Goal: Task Accomplishment & Management: Manage account settings

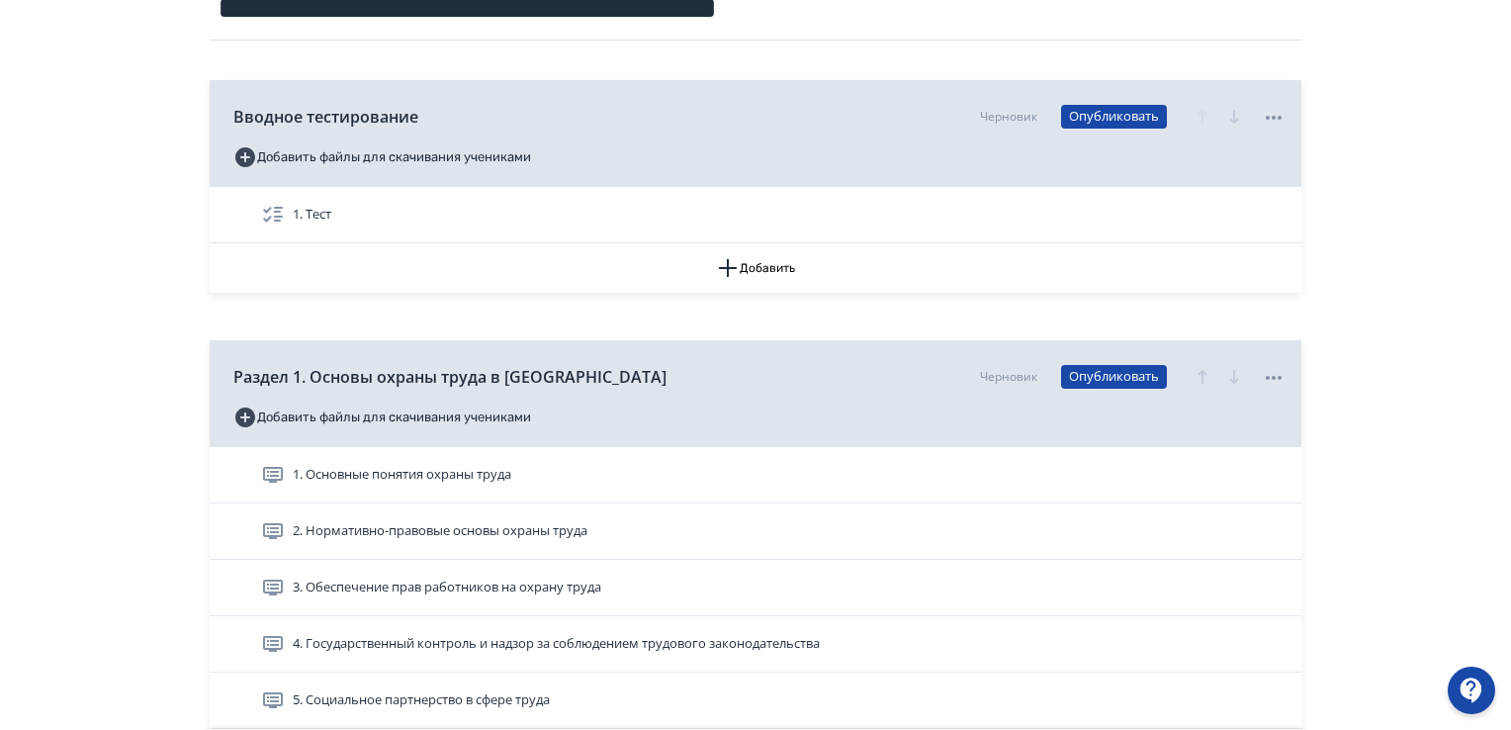
scroll to position [297, 0]
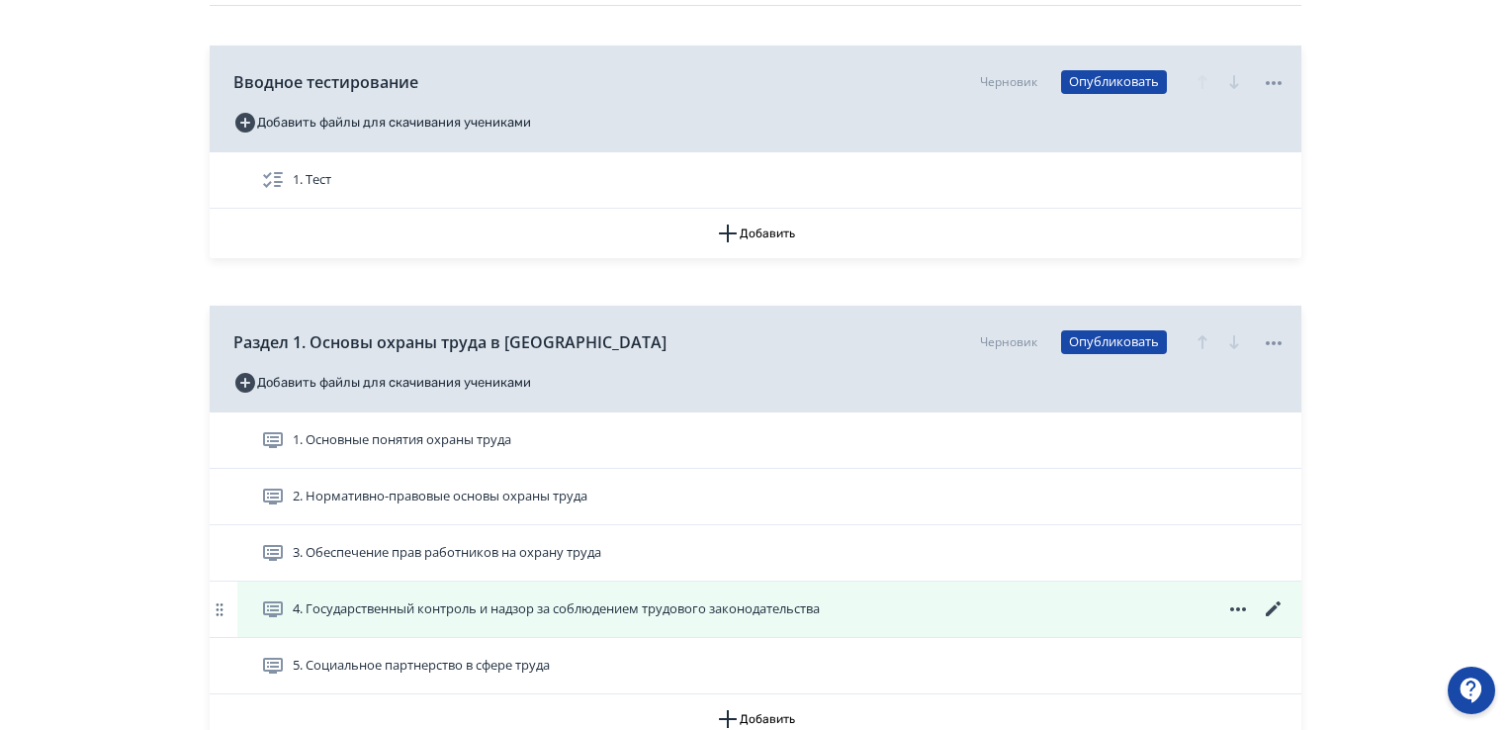
click at [1281, 609] on icon at bounding box center [1274, 609] width 24 height 24
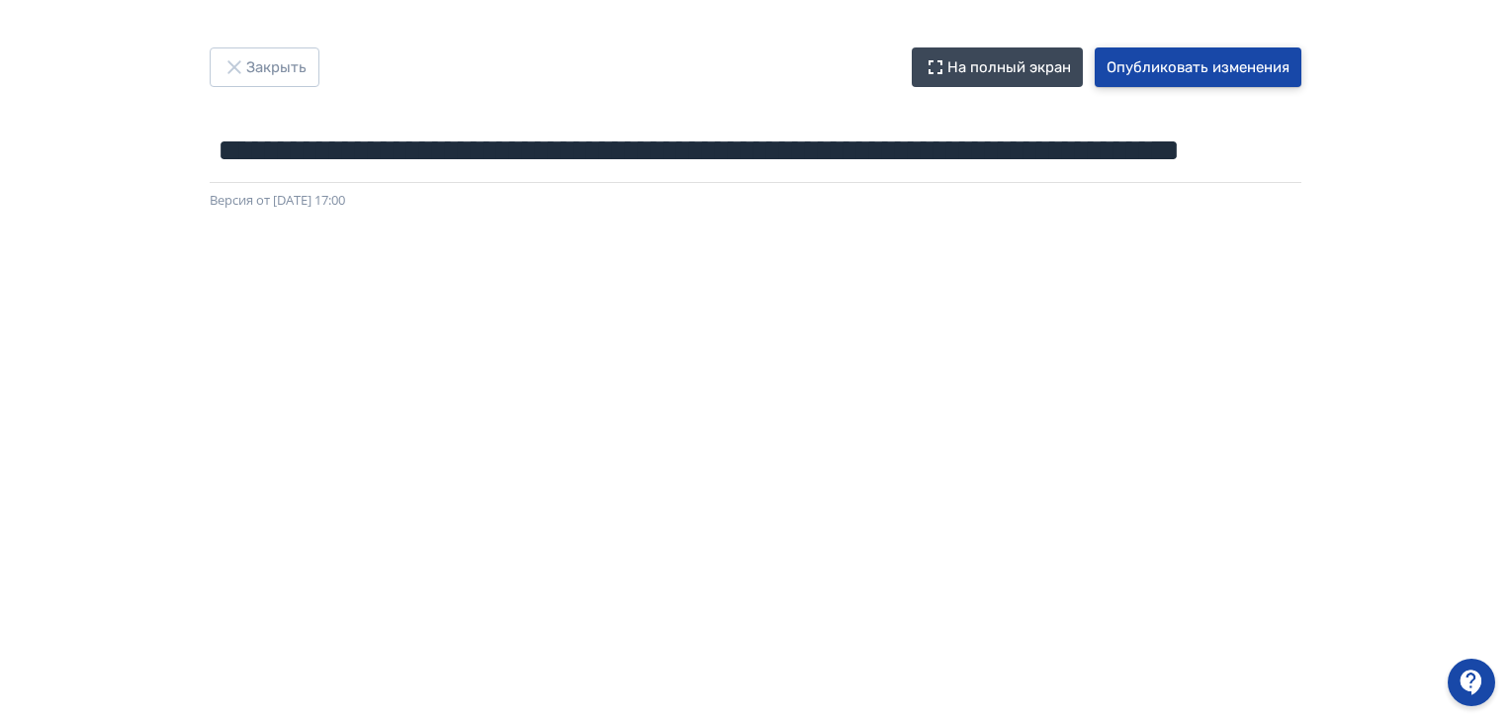
click at [1237, 68] on button "Опубликовать изменения" at bounding box center [1198, 67] width 207 height 40
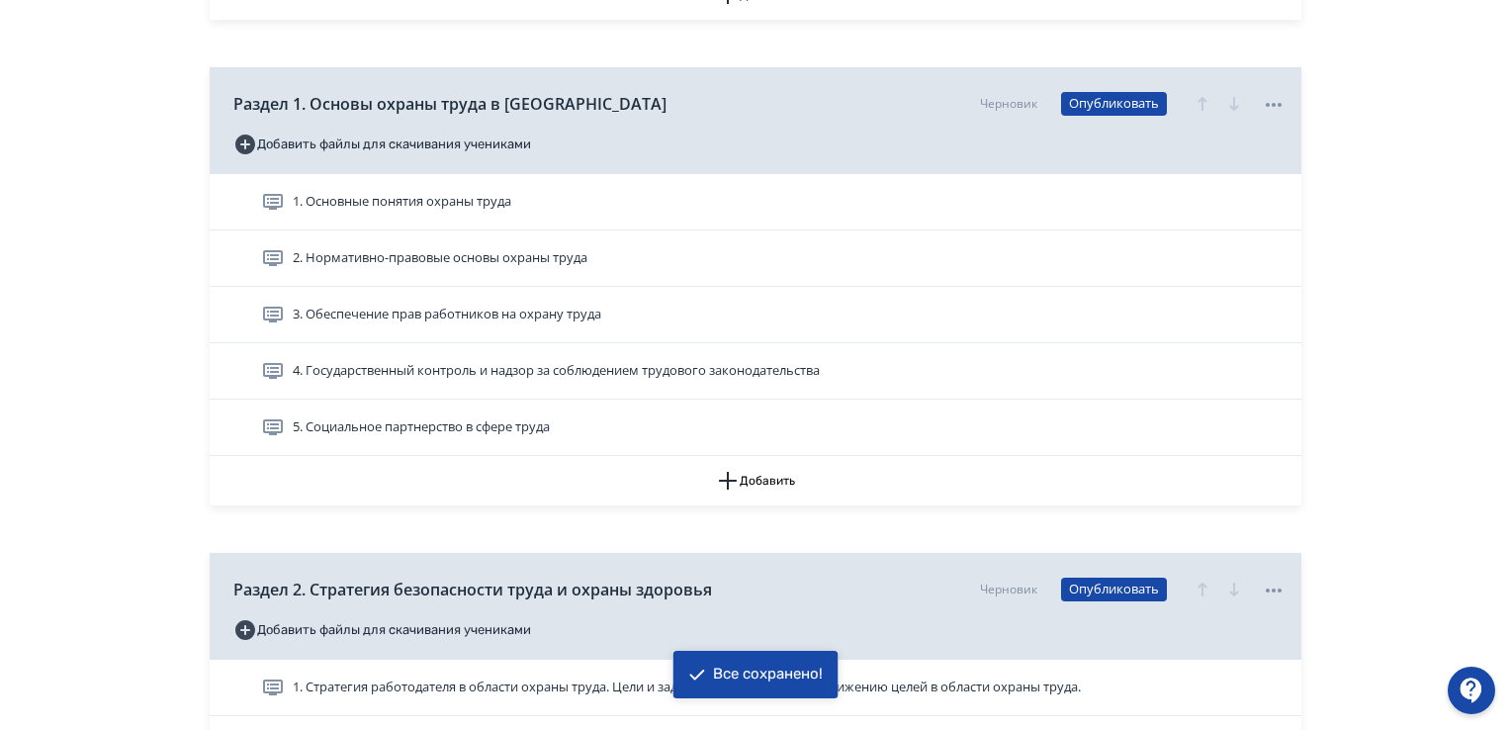
scroll to position [593, 0]
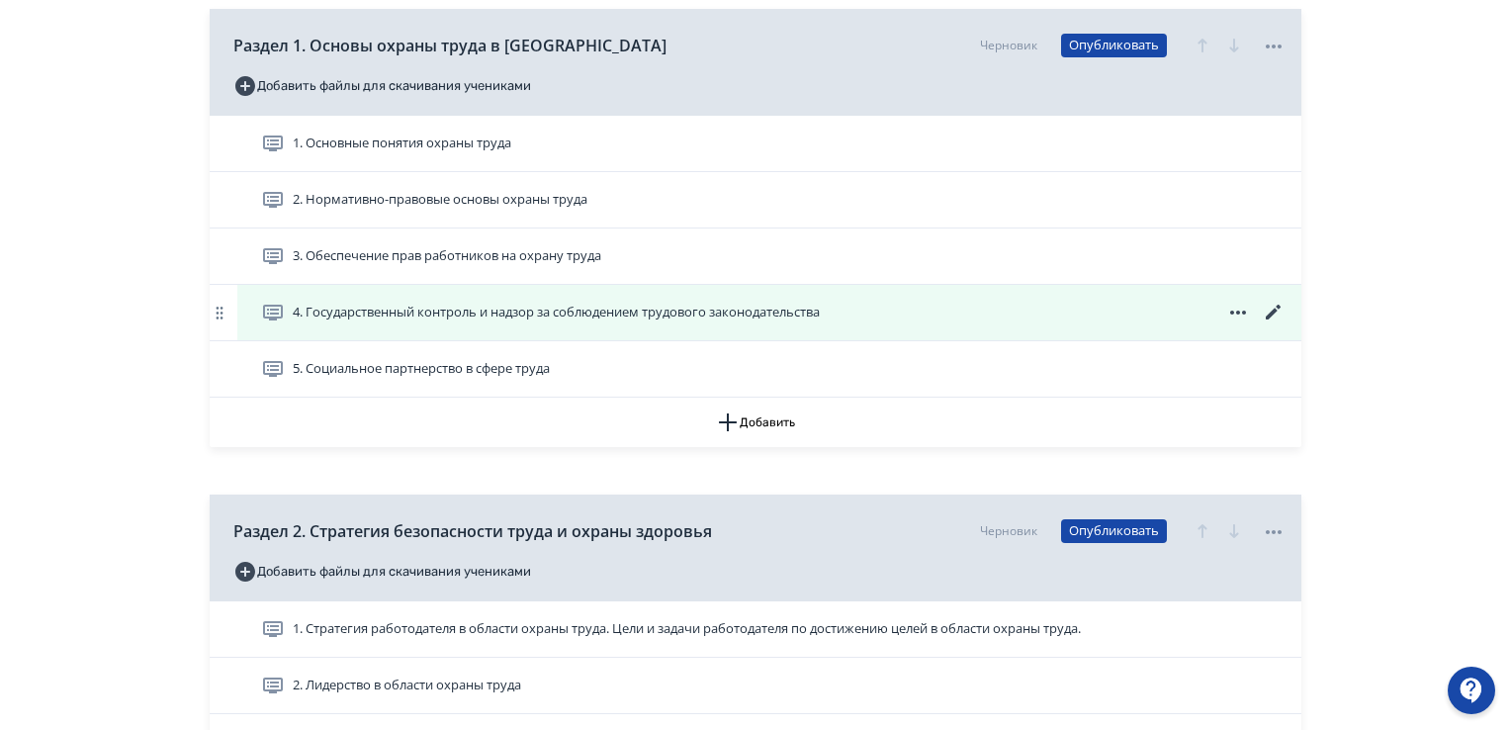
click at [804, 314] on span "4. Государственный контроль и надзор за соблюдением трудового законодательства" at bounding box center [556, 313] width 527 height 20
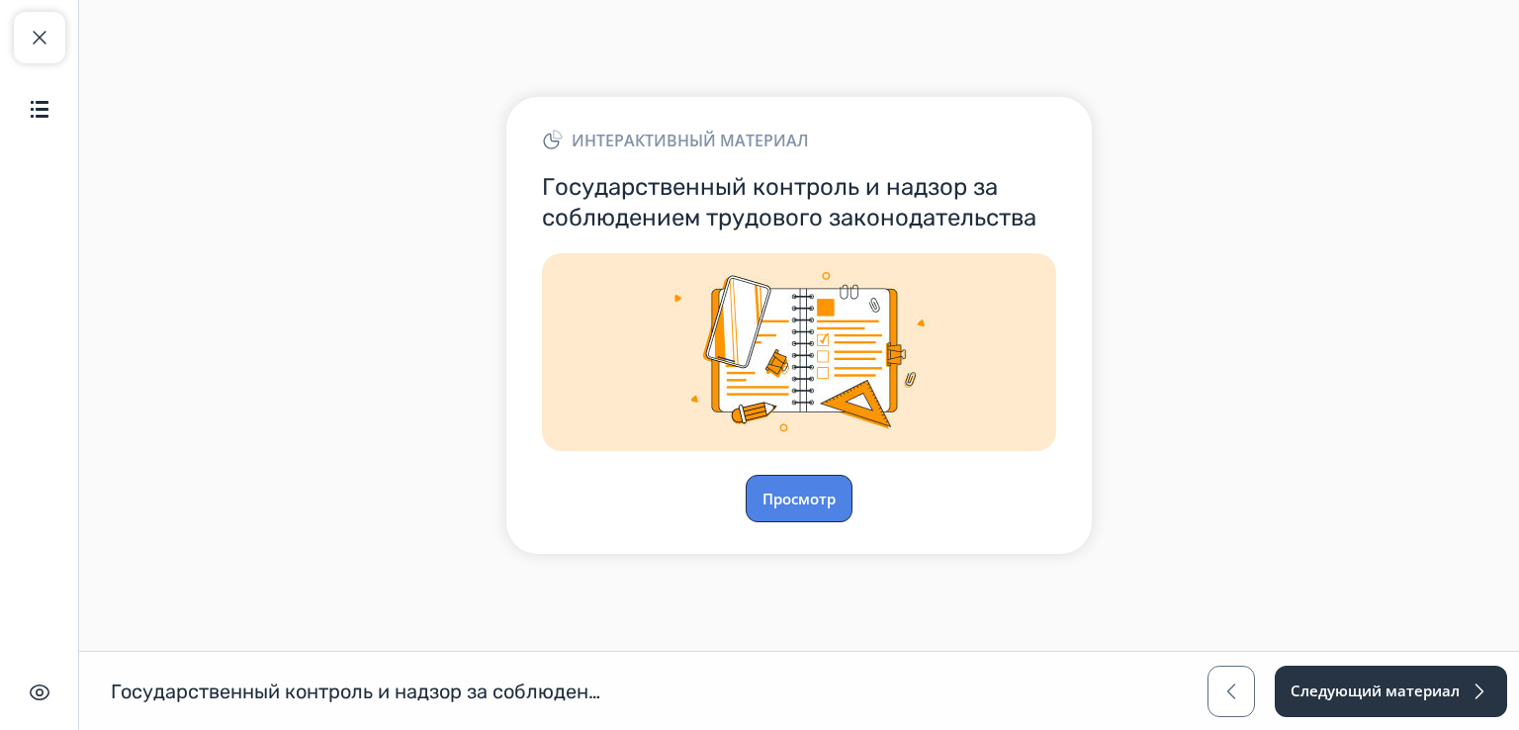
click at [772, 502] on button "Просмотр" at bounding box center [799, 498] width 107 height 47
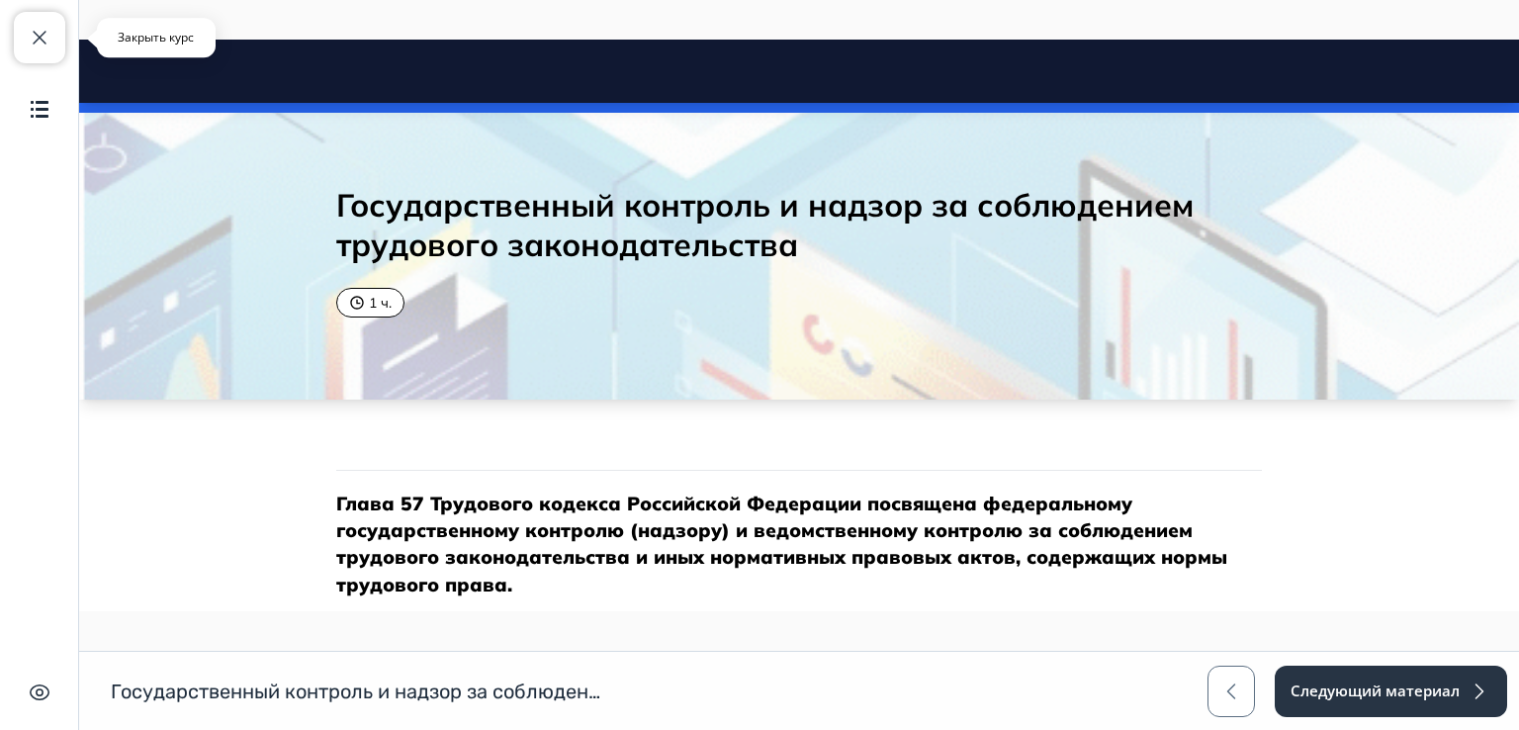
click at [28, 21] on button "Закрыть курс" at bounding box center [39, 37] width 51 height 51
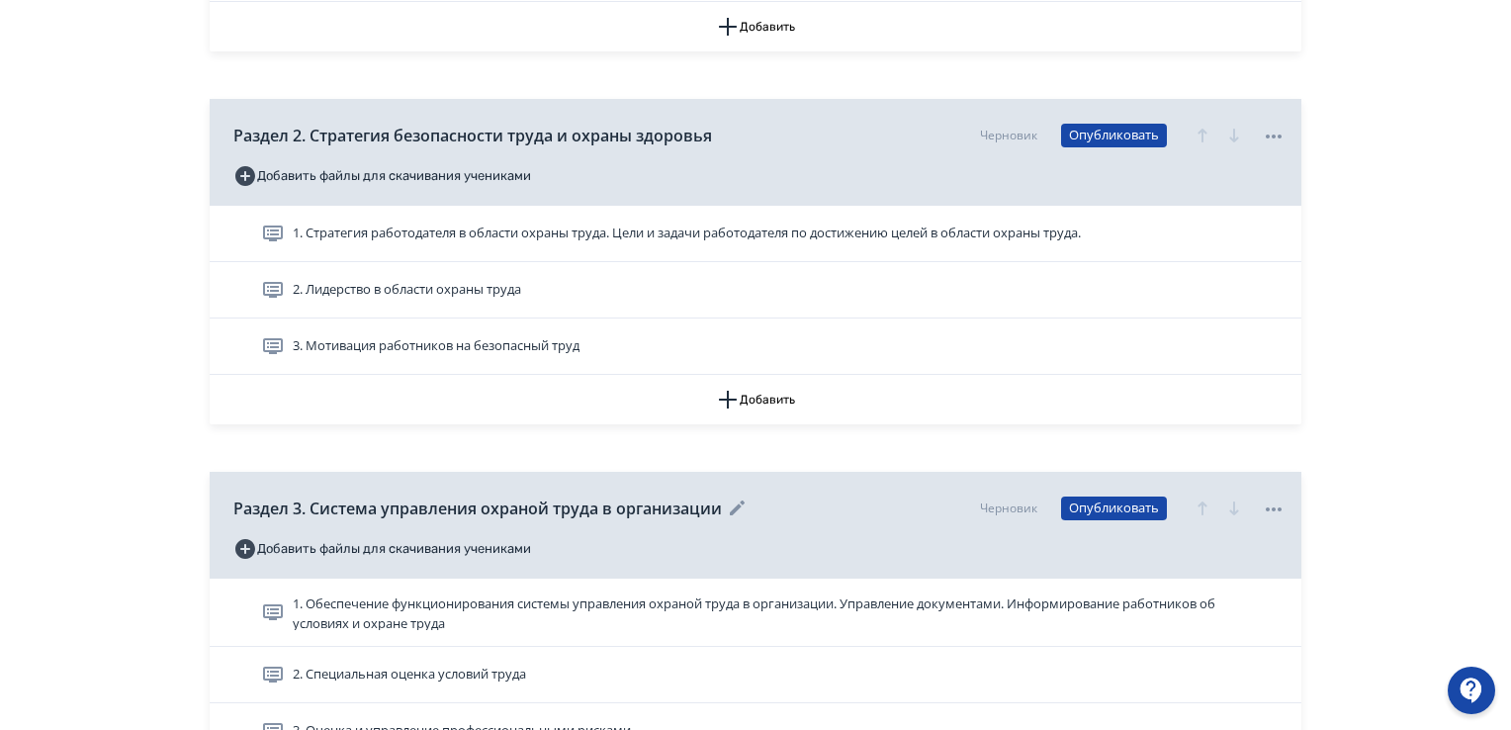
scroll to position [1187, 0]
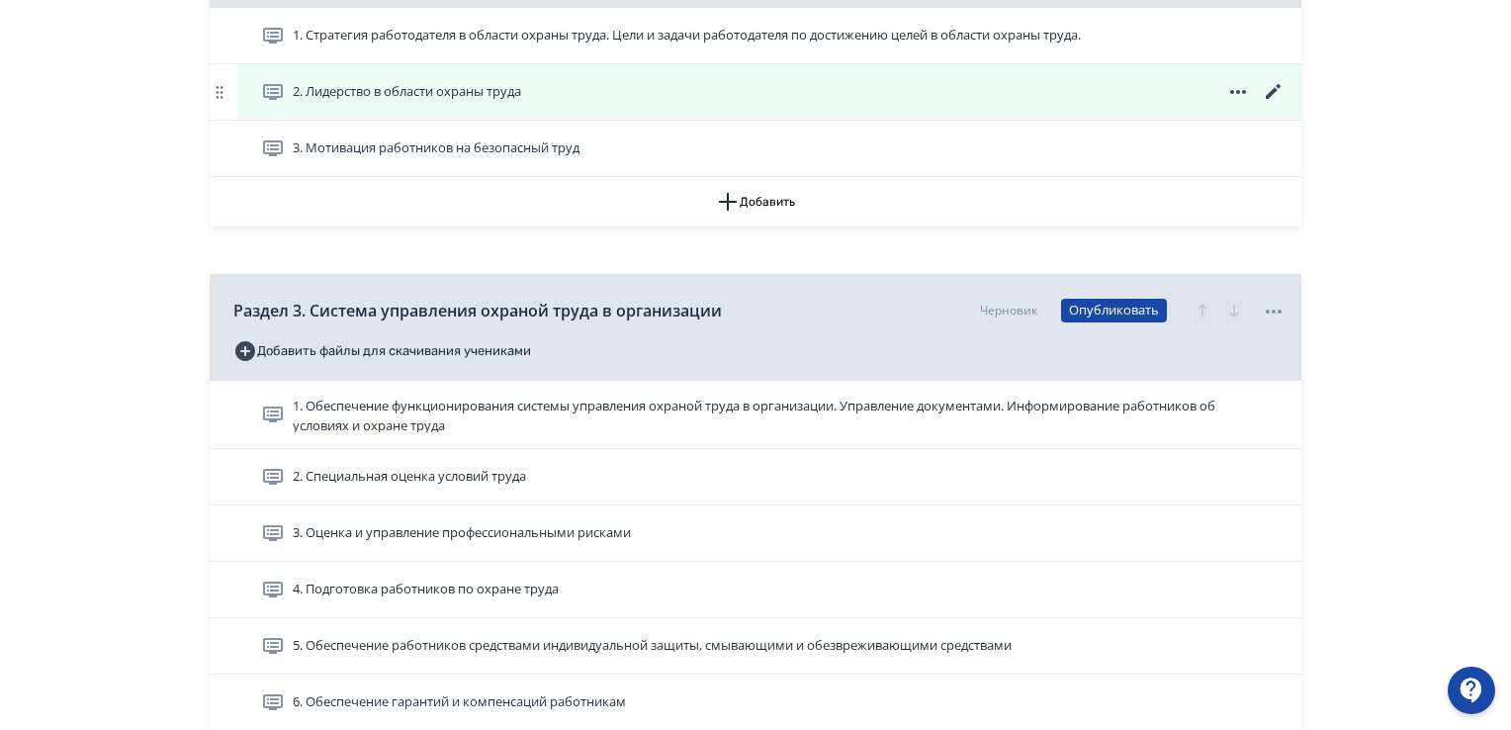
click at [1267, 88] on icon at bounding box center [1274, 92] width 24 height 24
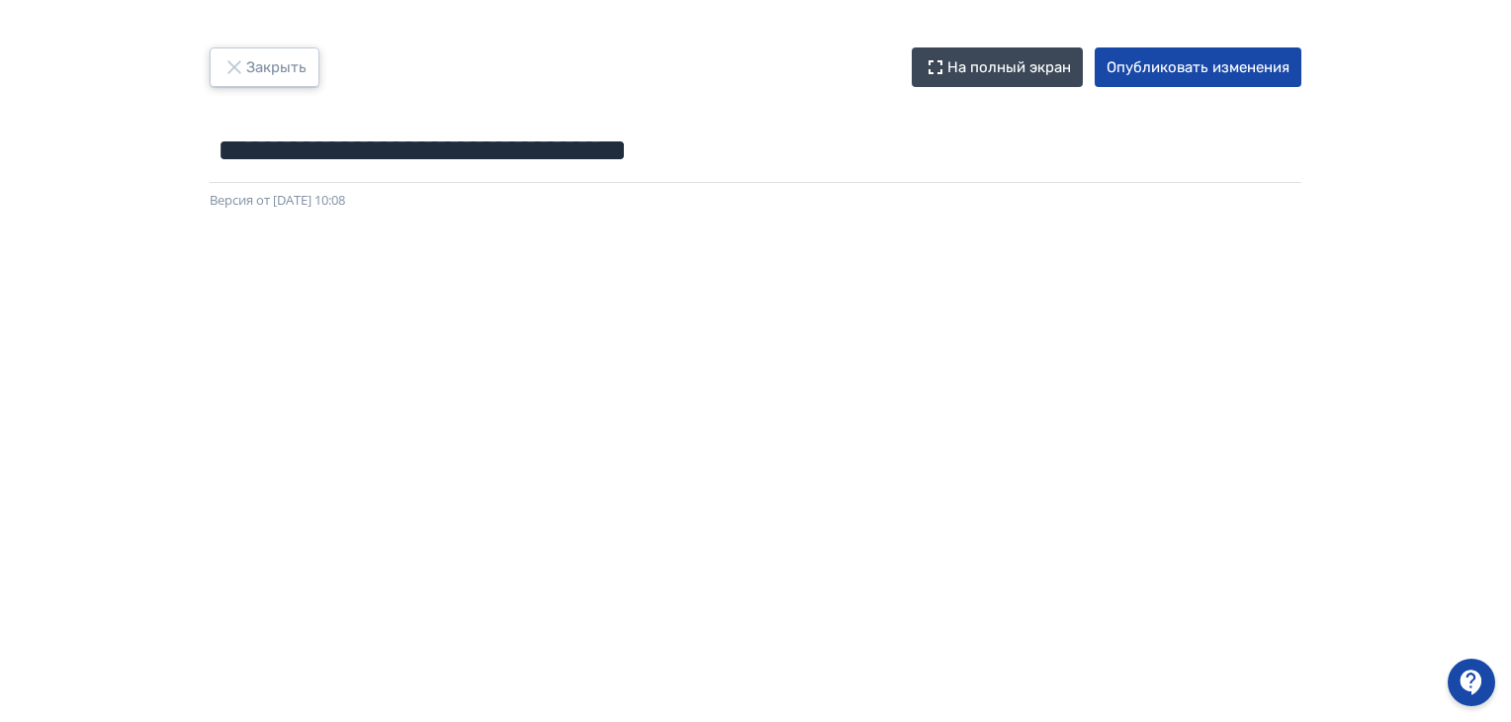
click at [265, 65] on button "Закрыть" at bounding box center [265, 67] width 110 height 40
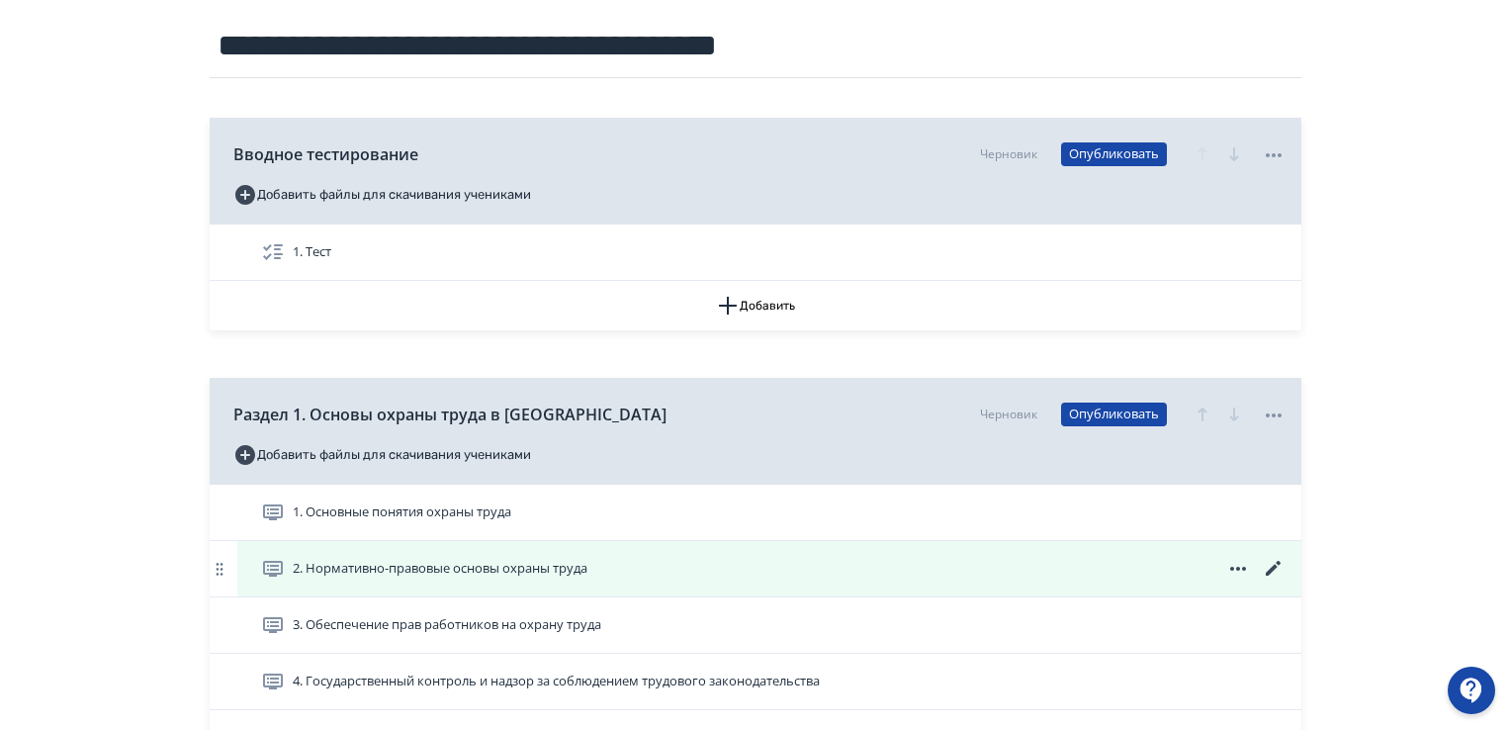
scroll to position [297, 0]
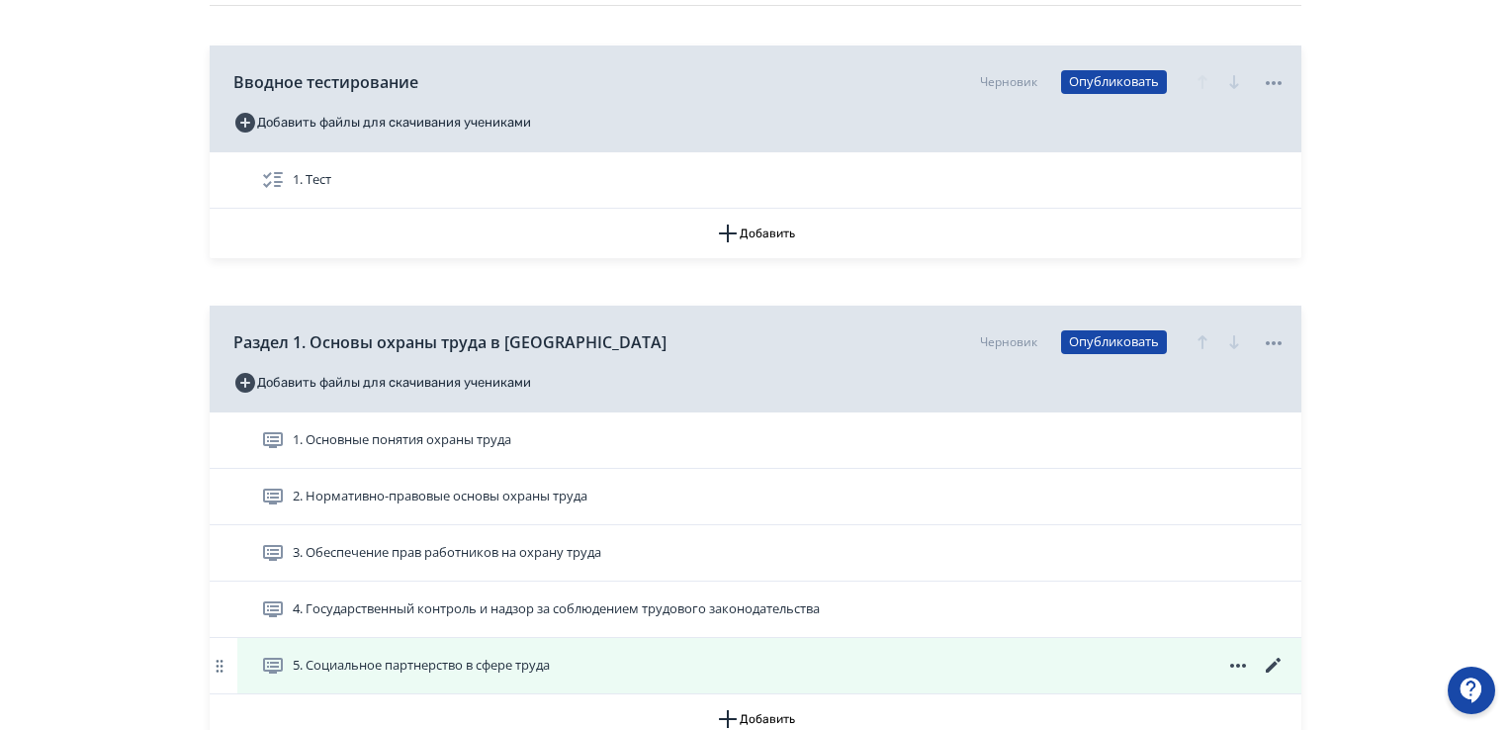
click at [1270, 658] on icon at bounding box center [1274, 666] width 24 height 24
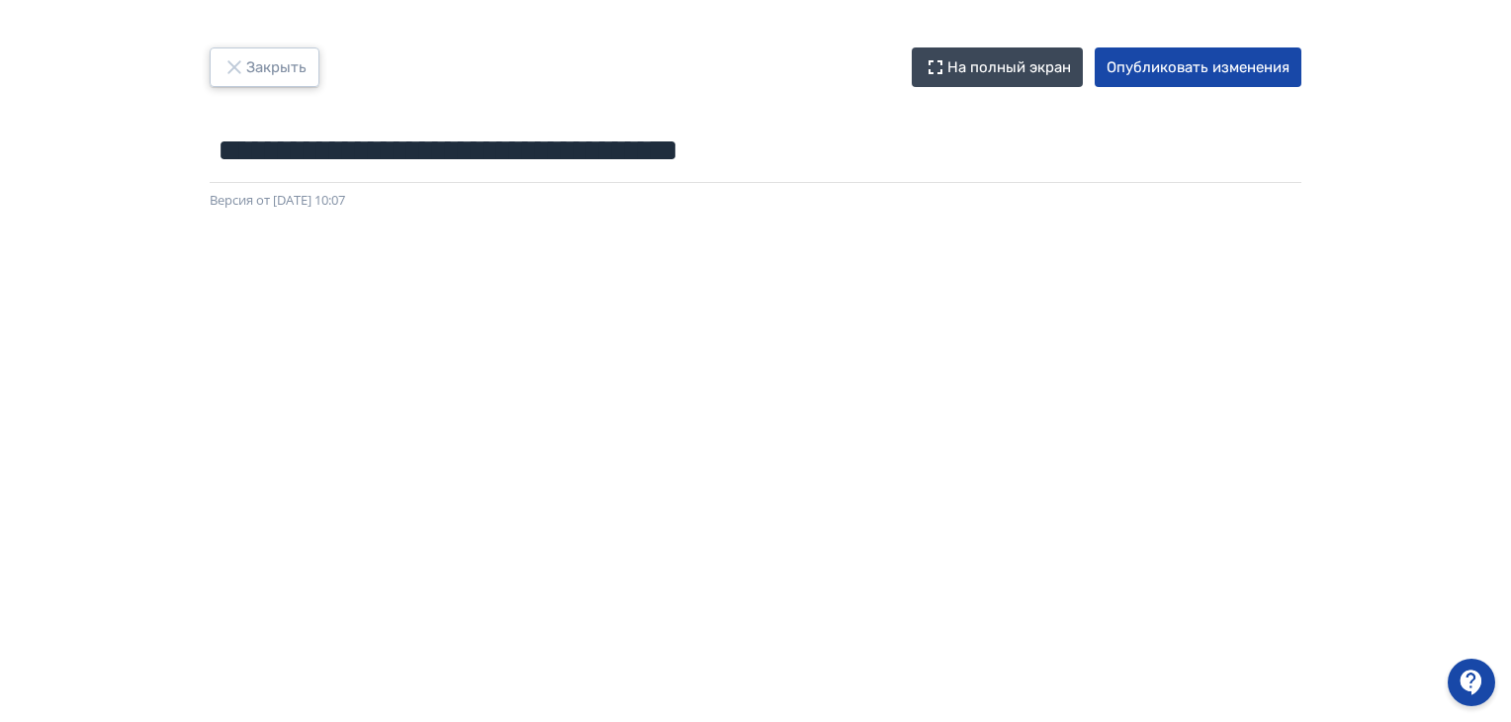
click at [294, 60] on button "Закрыть" at bounding box center [265, 67] width 110 height 40
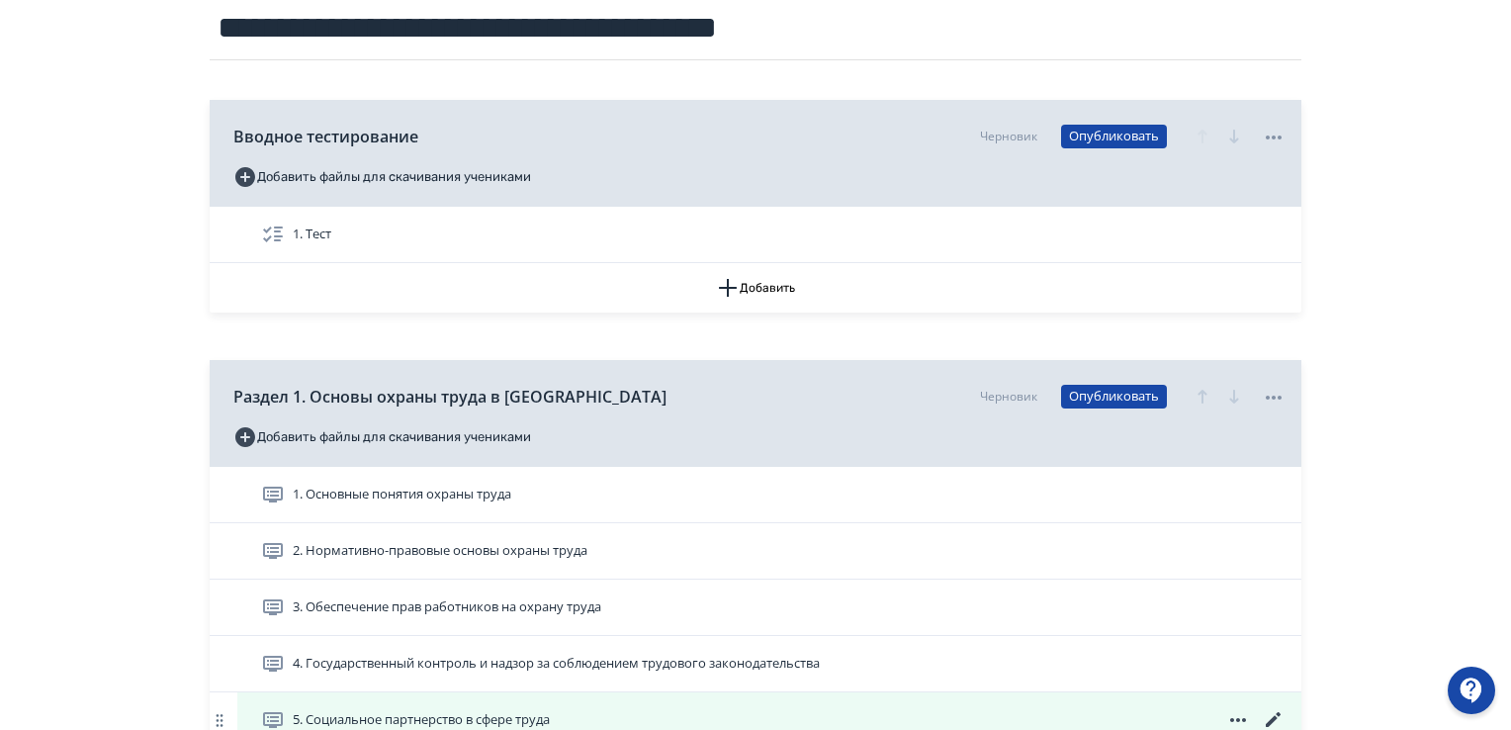
scroll to position [396, 0]
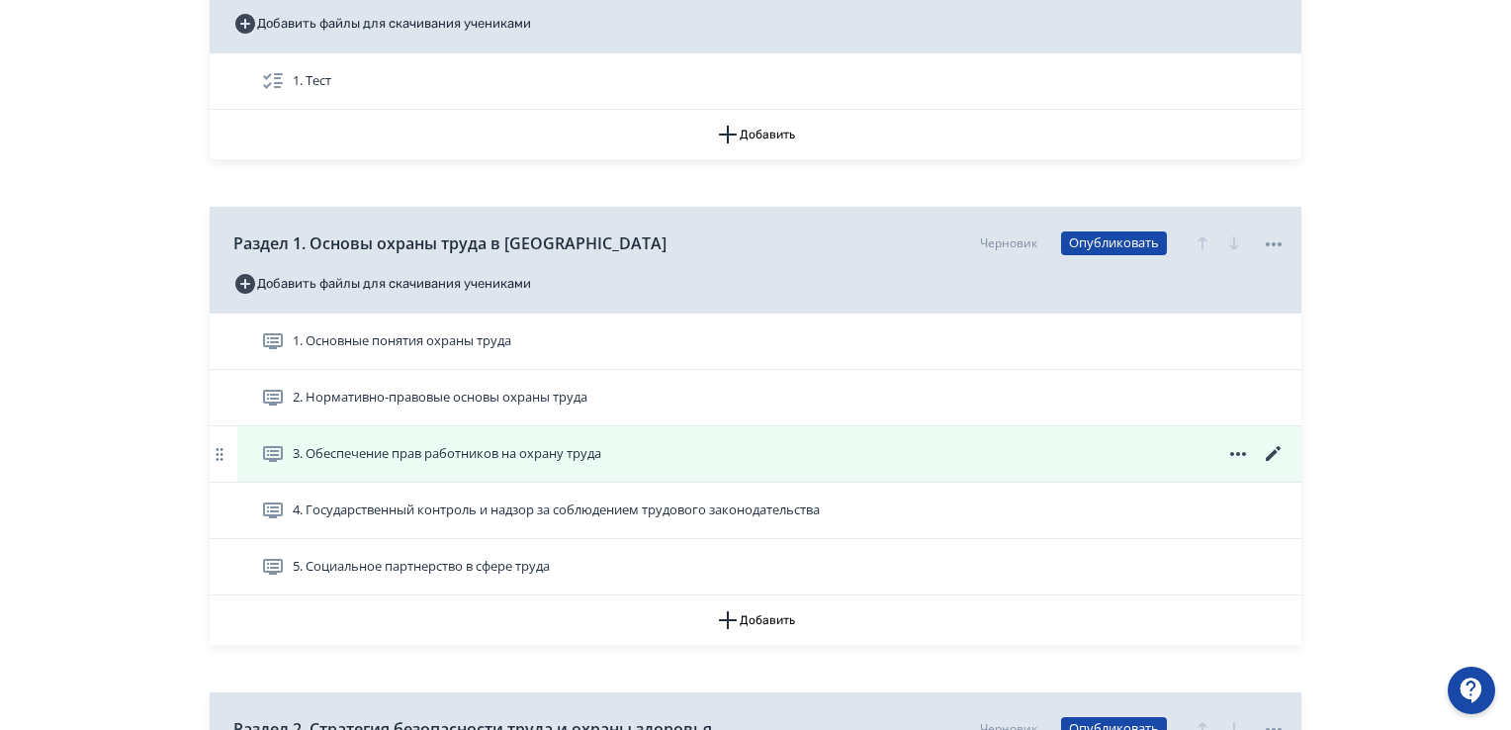
click at [1267, 448] on icon at bounding box center [1274, 454] width 24 height 24
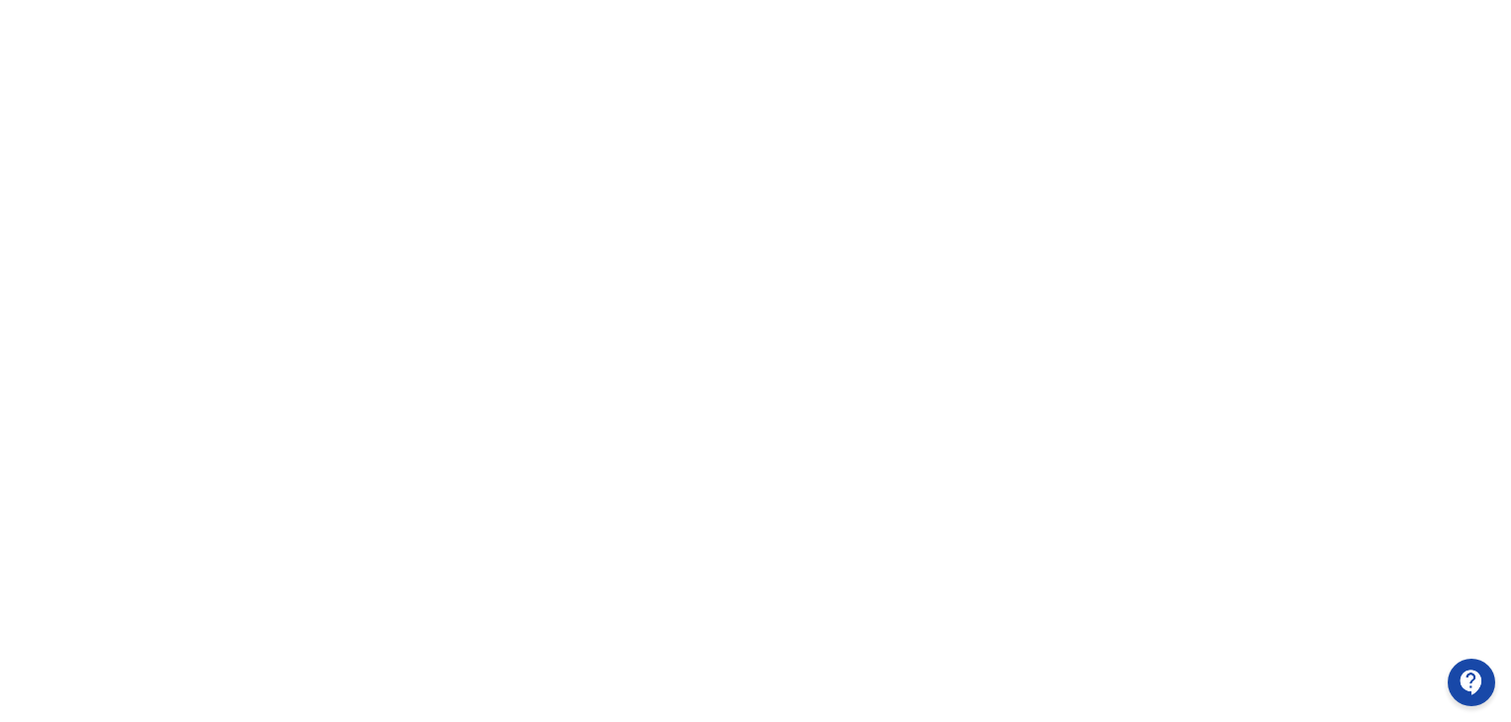
scroll to position [417, 0]
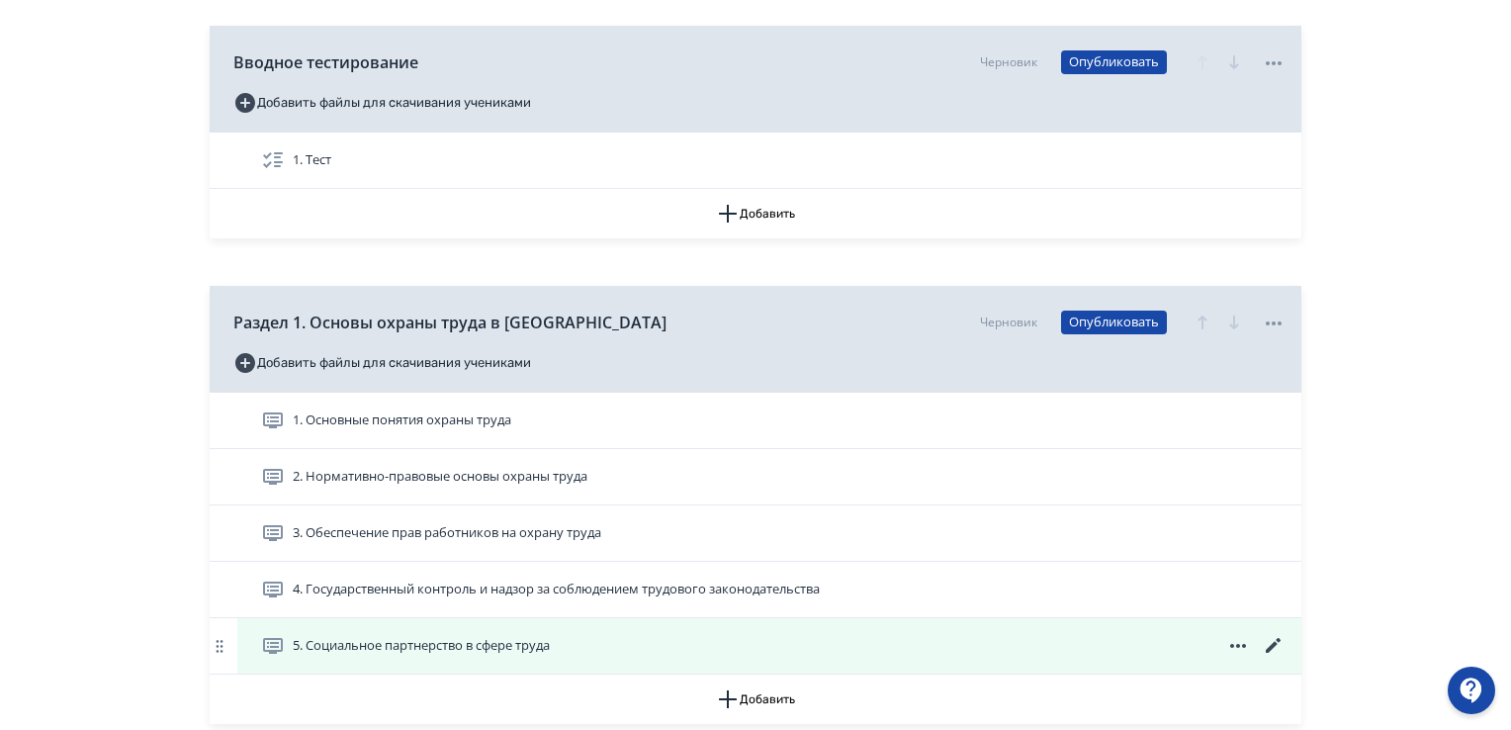
scroll to position [396, 0]
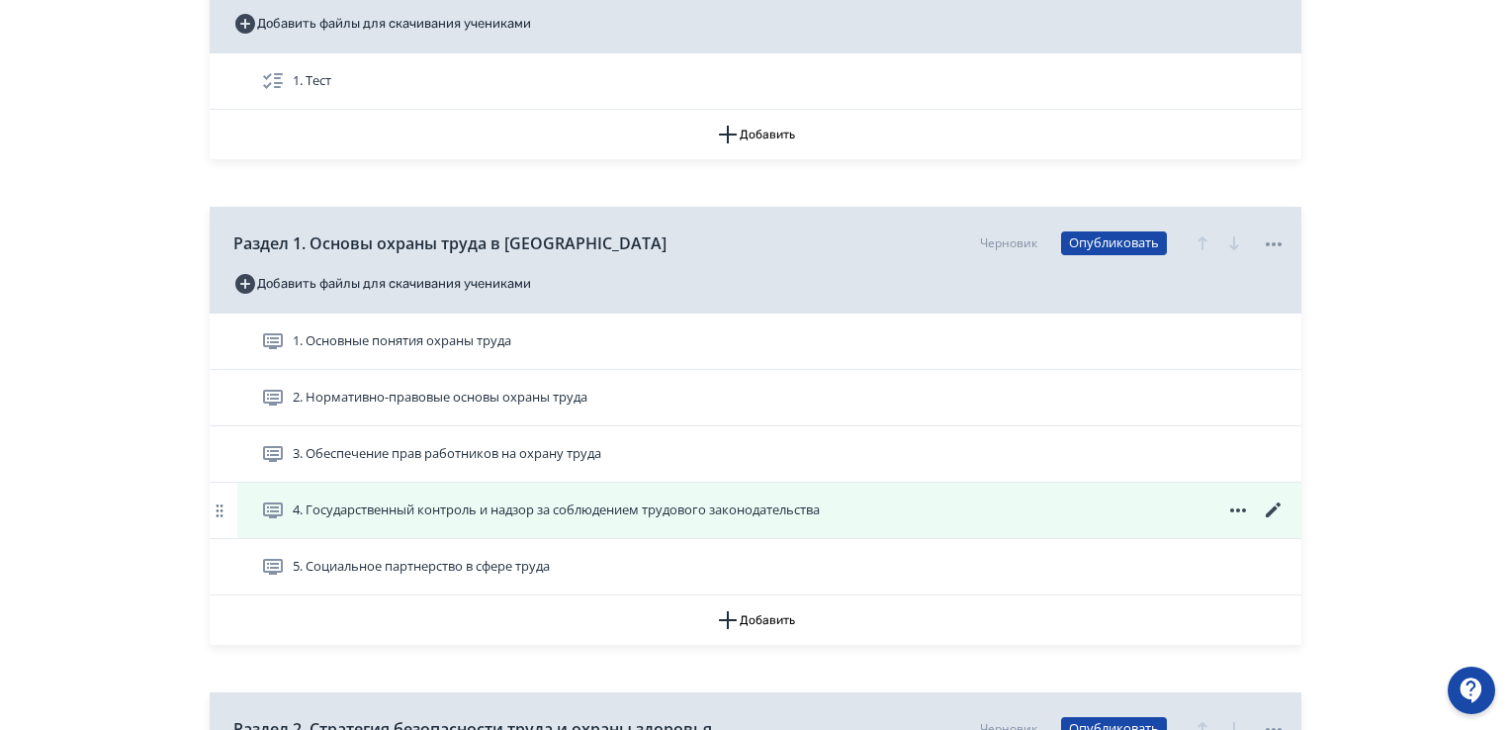
click at [1279, 500] on icon at bounding box center [1274, 510] width 24 height 24
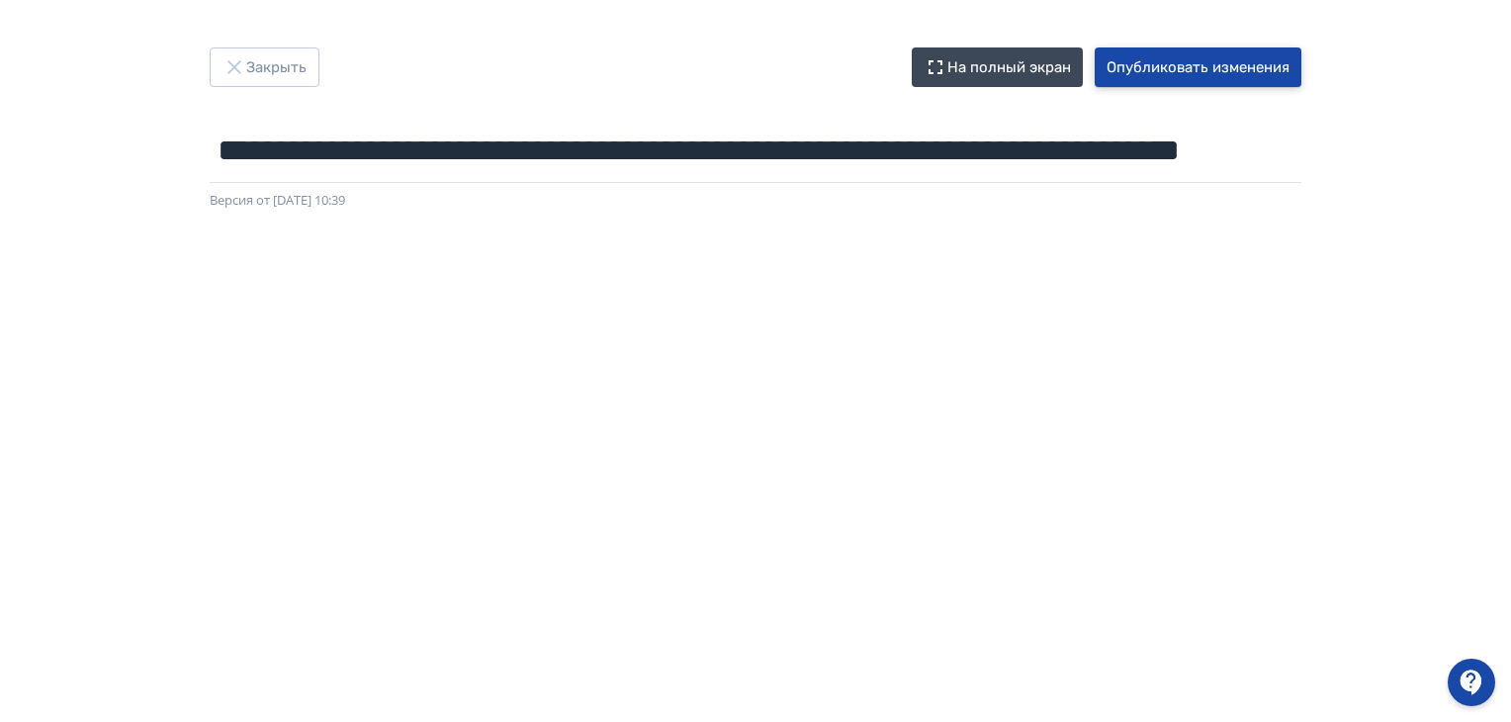
click at [1209, 72] on button "Опубликовать изменения" at bounding box center [1198, 67] width 207 height 40
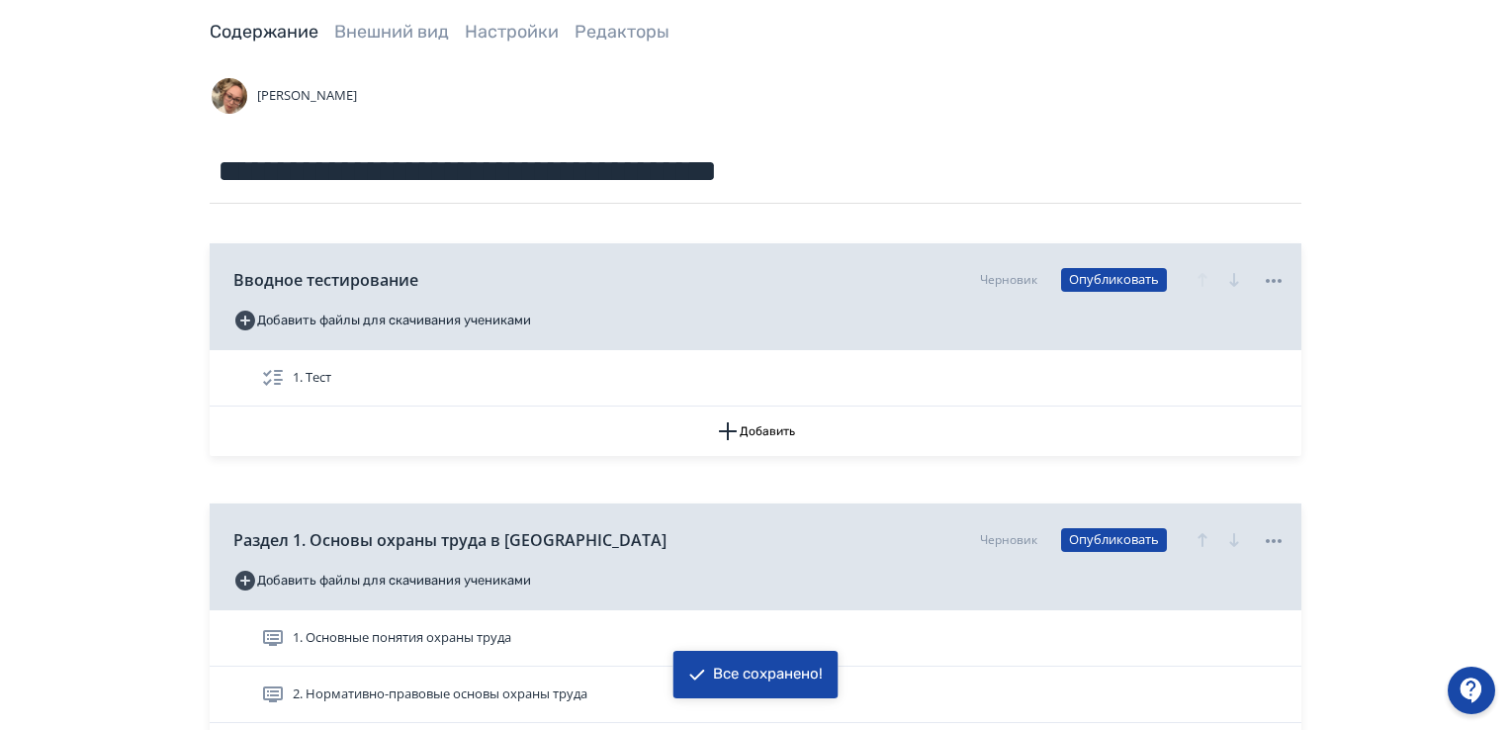
scroll to position [396, 0]
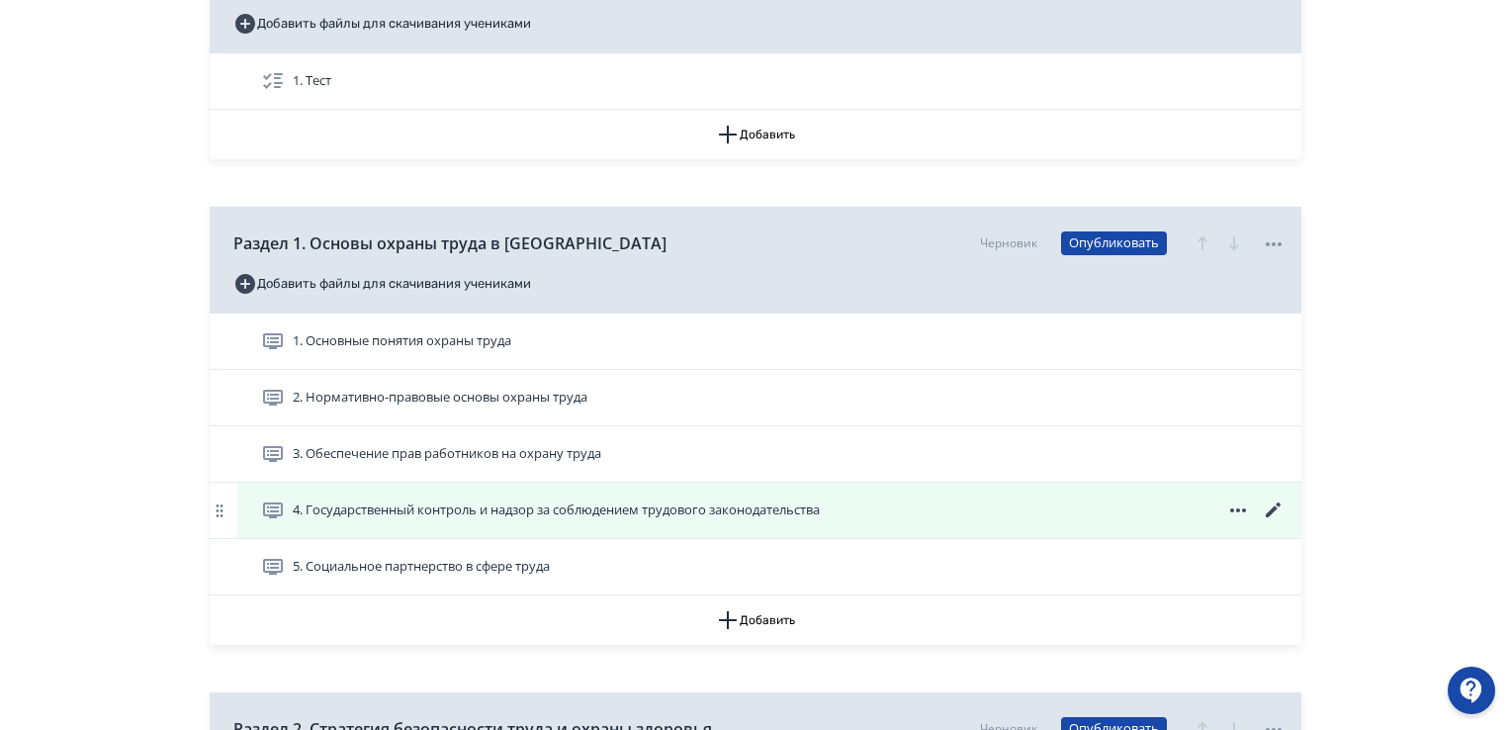
click at [1274, 510] on icon at bounding box center [1273, 509] width 15 height 15
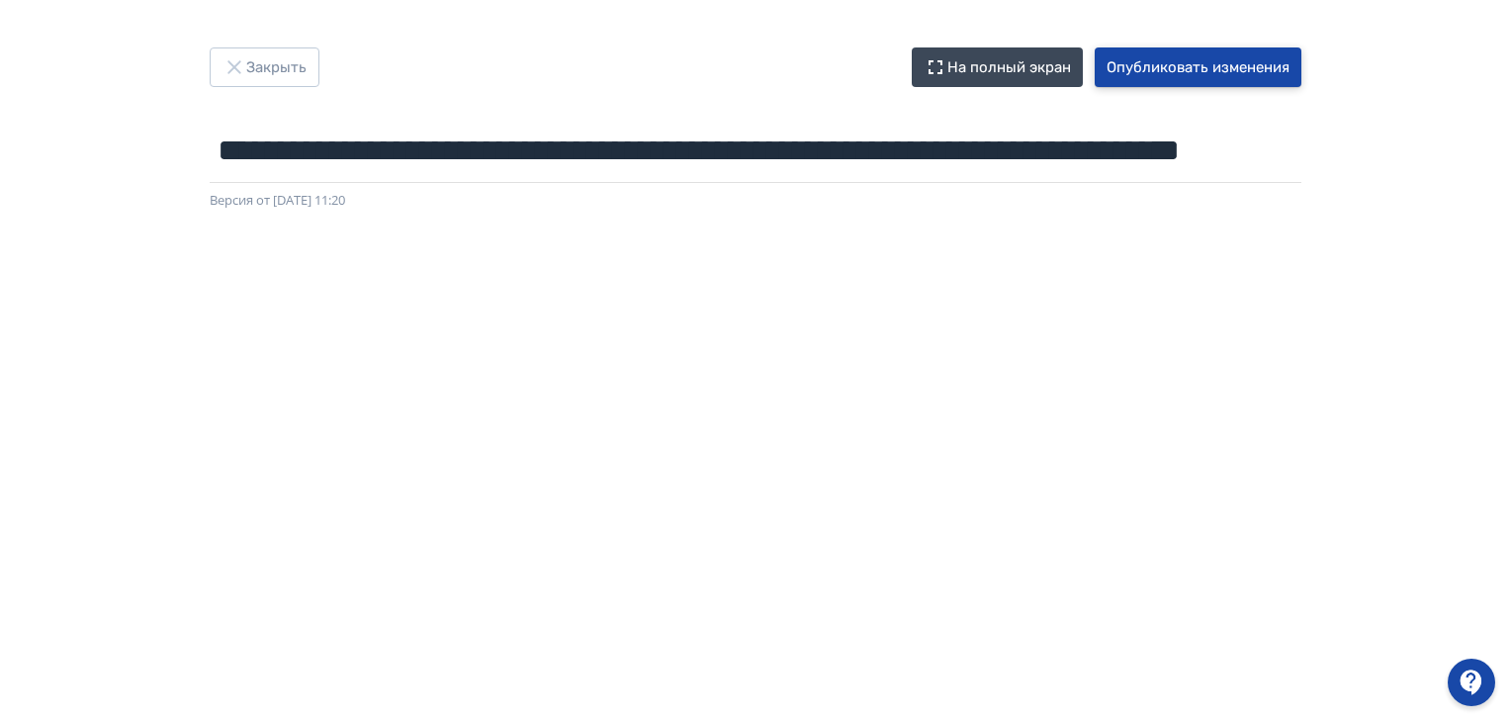
click at [1277, 60] on button "Опубликовать изменения" at bounding box center [1198, 67] width 207 height 40
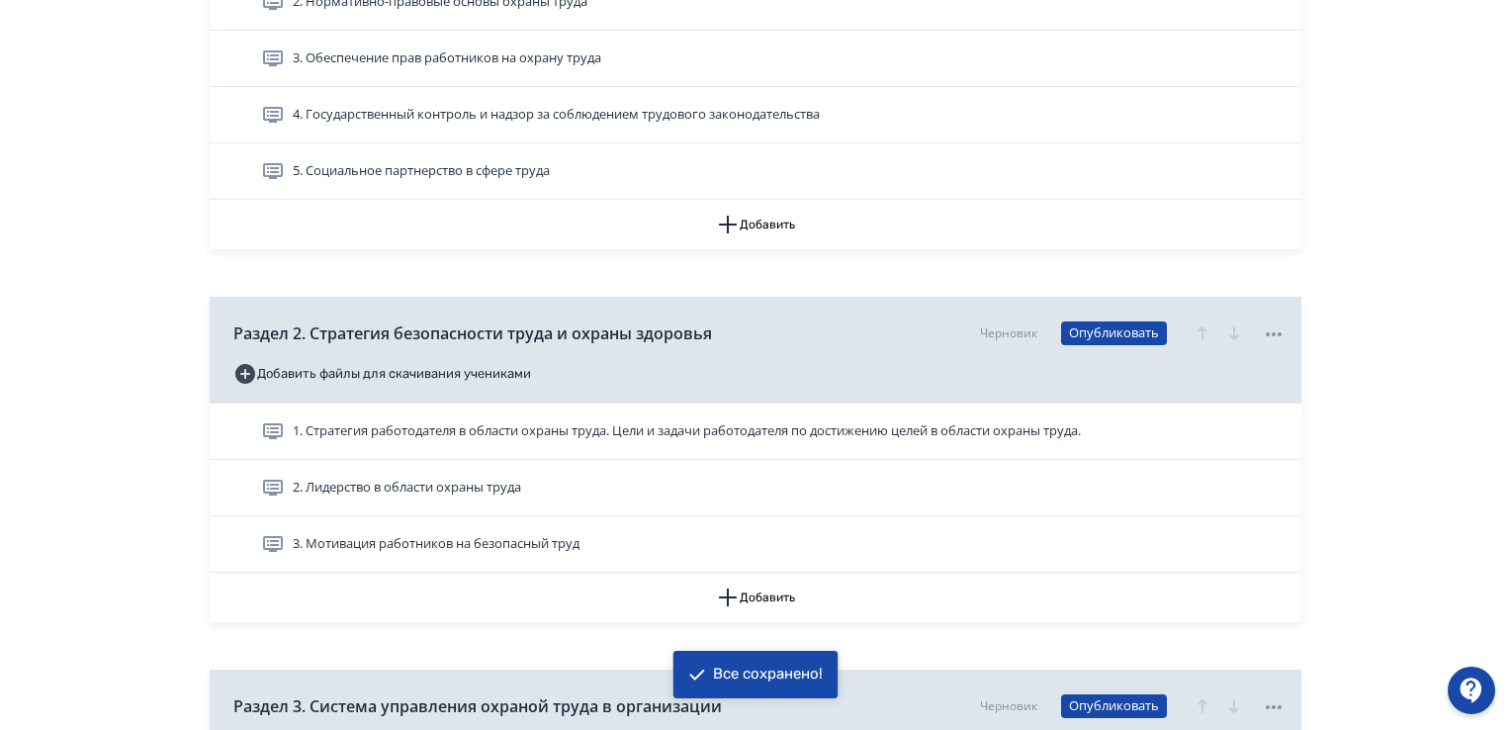
scroll to position [692, 0]
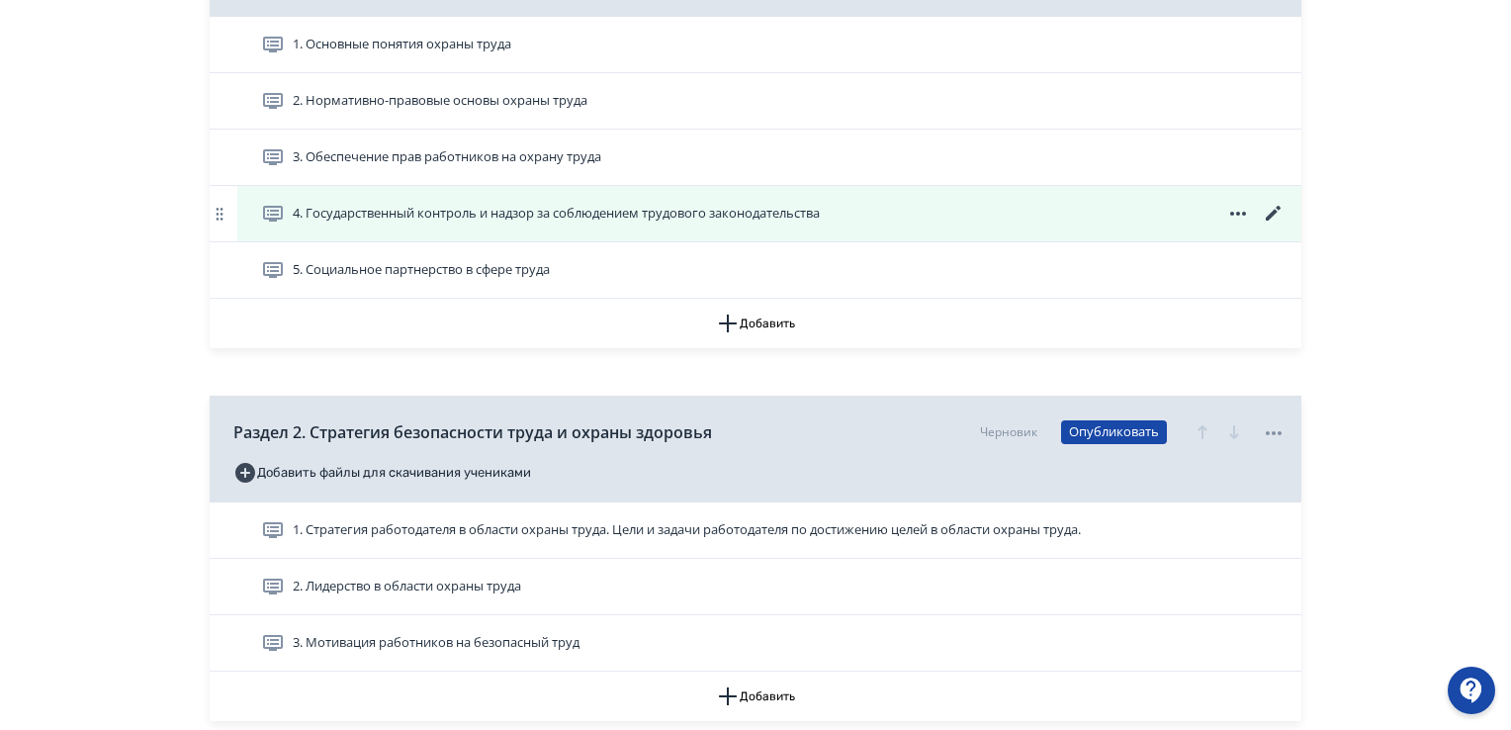
click at [1270, 210] on icon at bounding box center [1274, 214] width 24 height 24
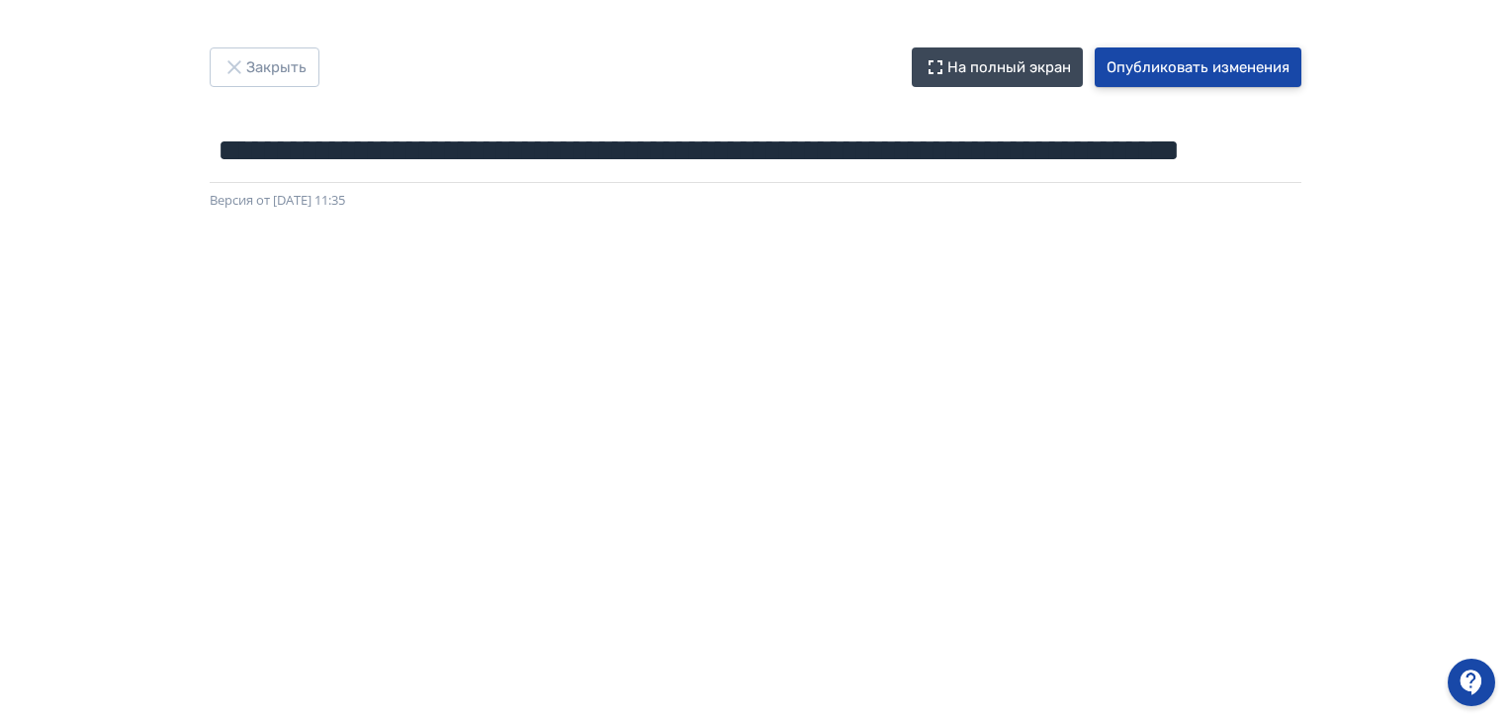
click at [1206, 69] on button "Опубликовать изменения" at bounding box center [1198, 67] width 207 height 40
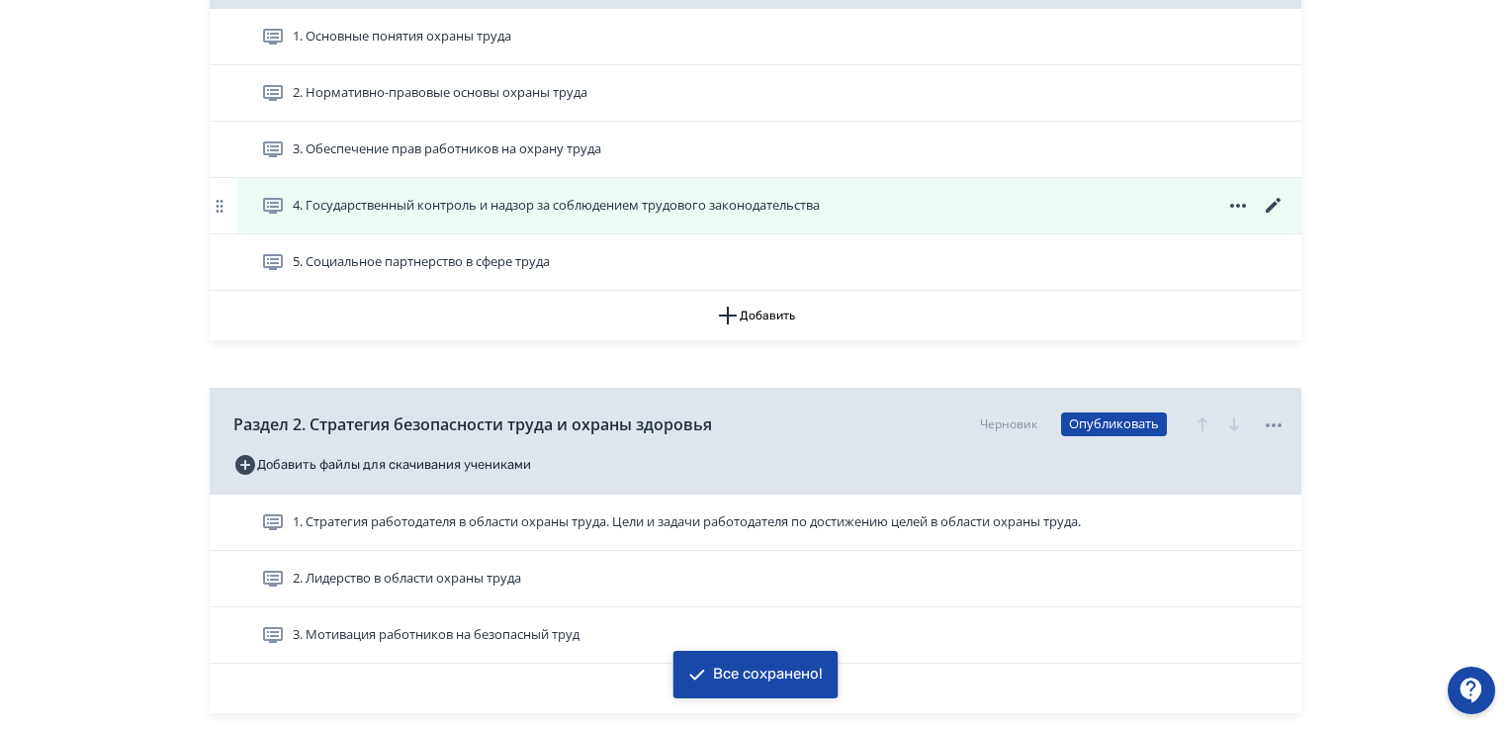
scroll to position [692, 0]
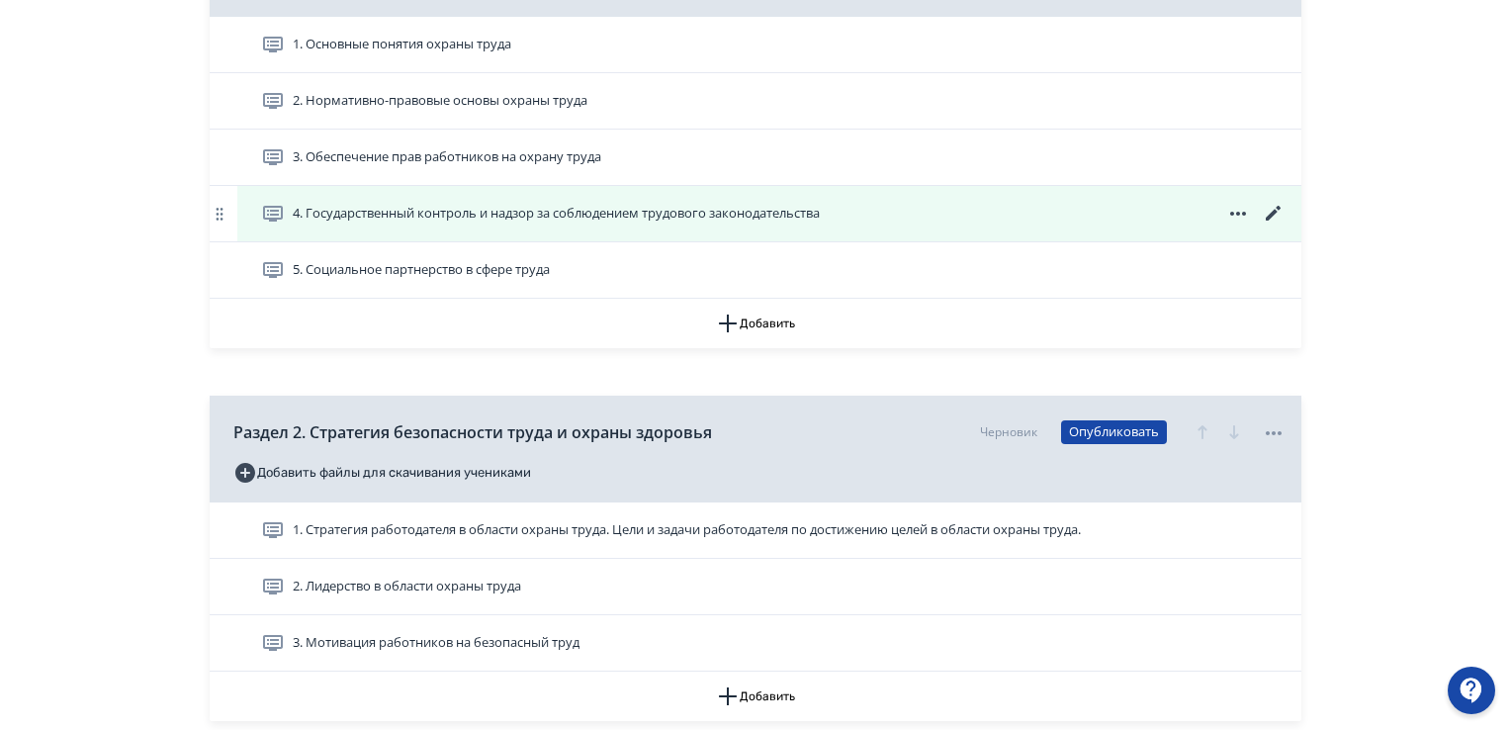
click at [440, 204] on span "4. Государственный контроль и надзор за соблюдением трудового законодательства" at bounding box center [556, 214] width 527 height 20
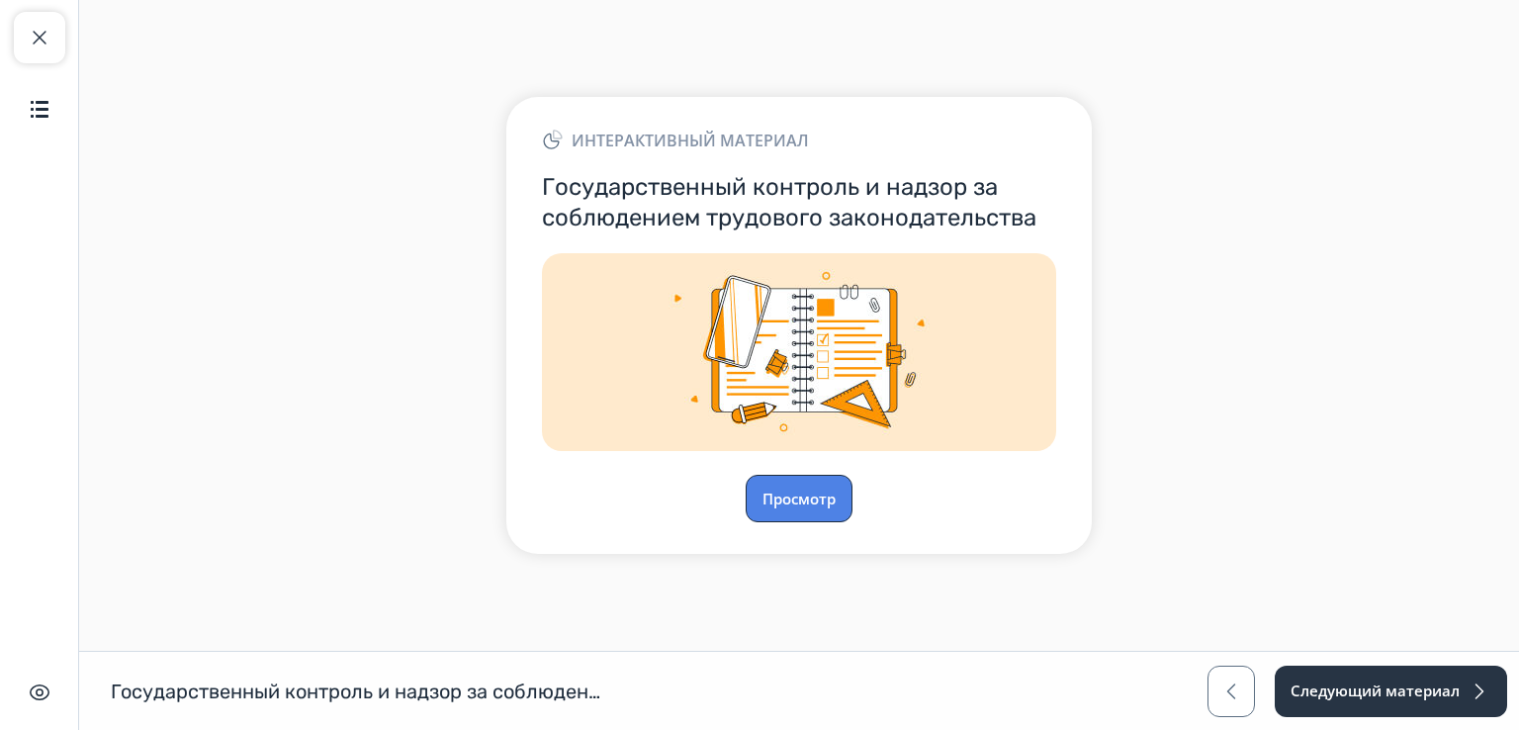
click at [813, 487] on button "Просмотр" at bounding box center [799, 498] width 107 height 47
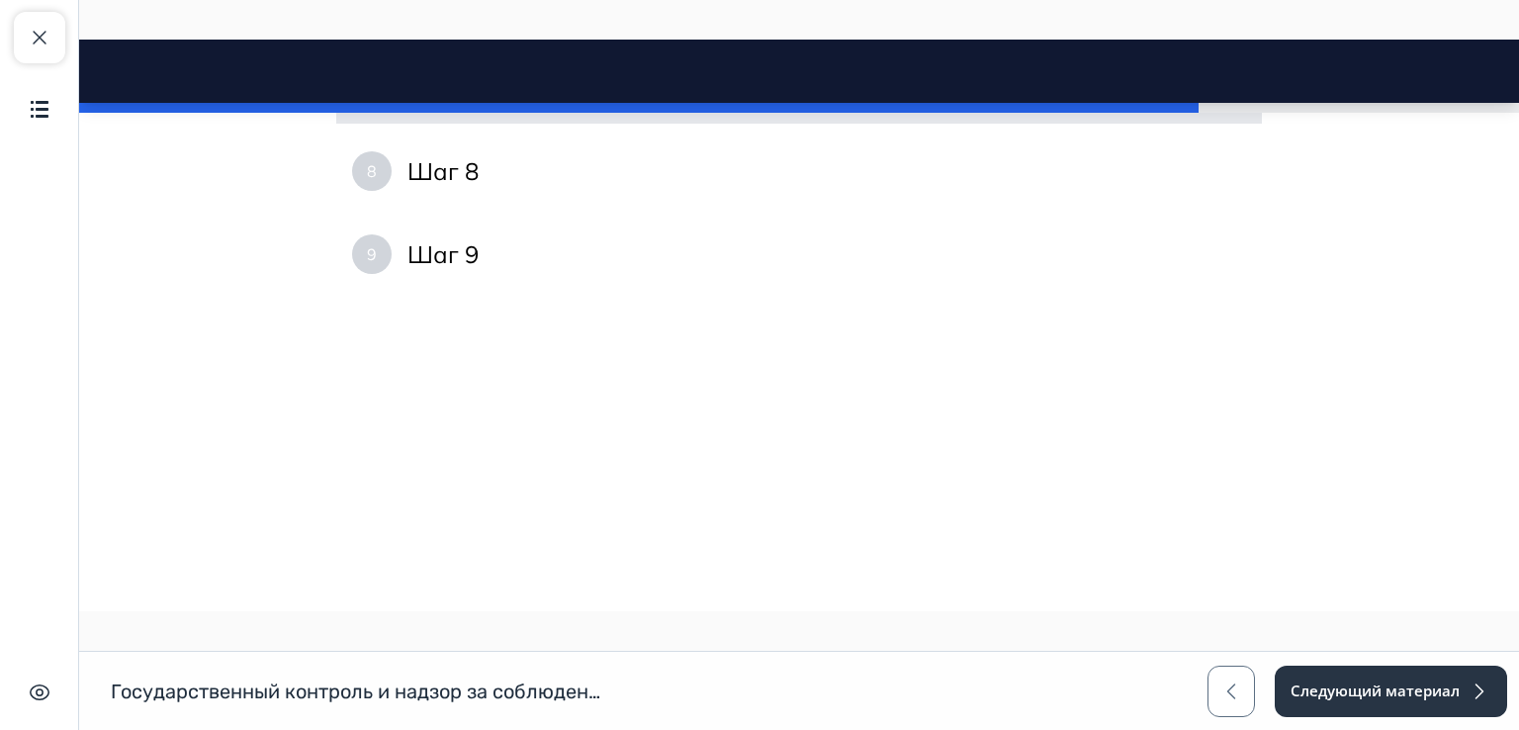
scroll to position [3018, 0]
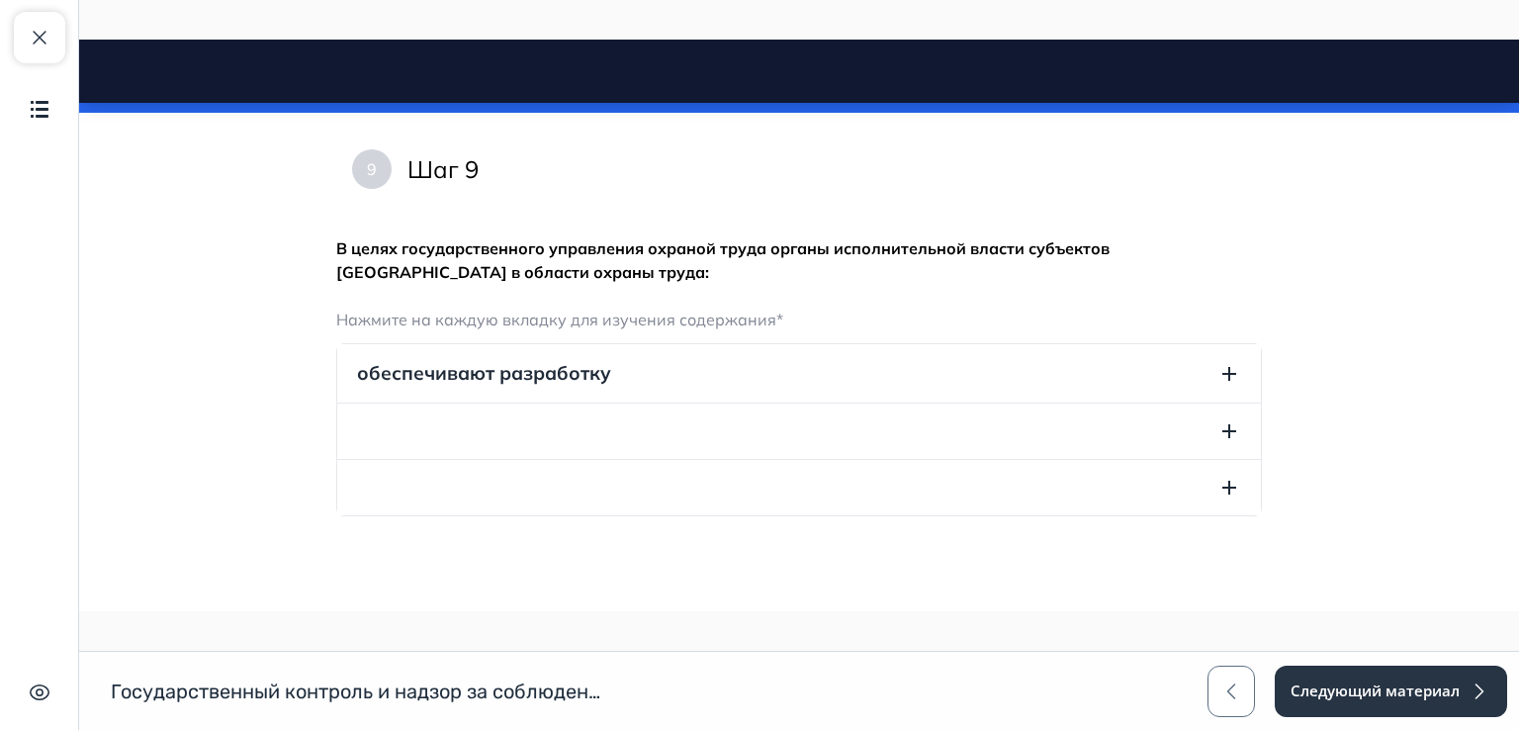
click at [1225, 379] on icon "button" at bounding box center [1229, 374] width 24 height 24
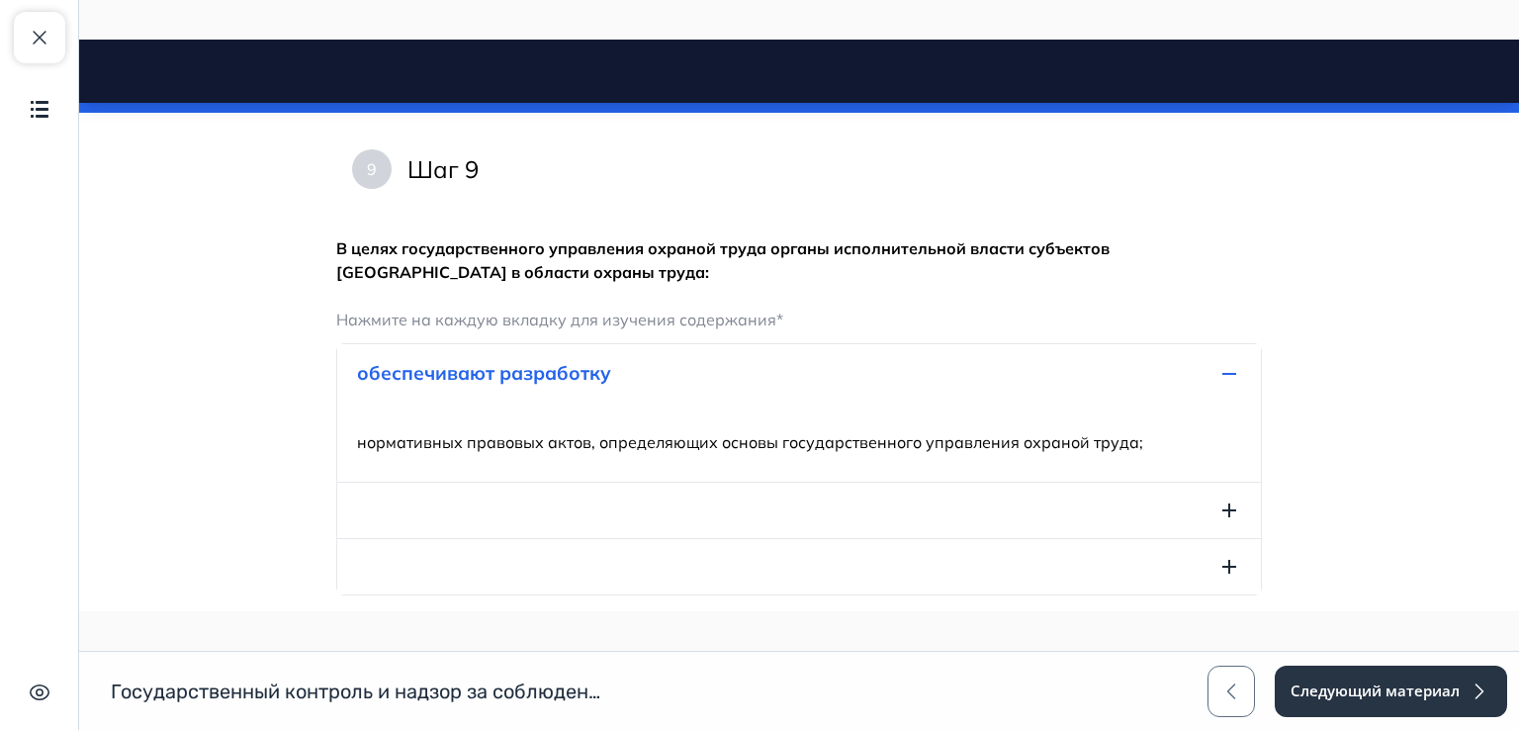
click at [1225, 379] on icon "button" at bounding box center [1229, 374] width 24 height 24
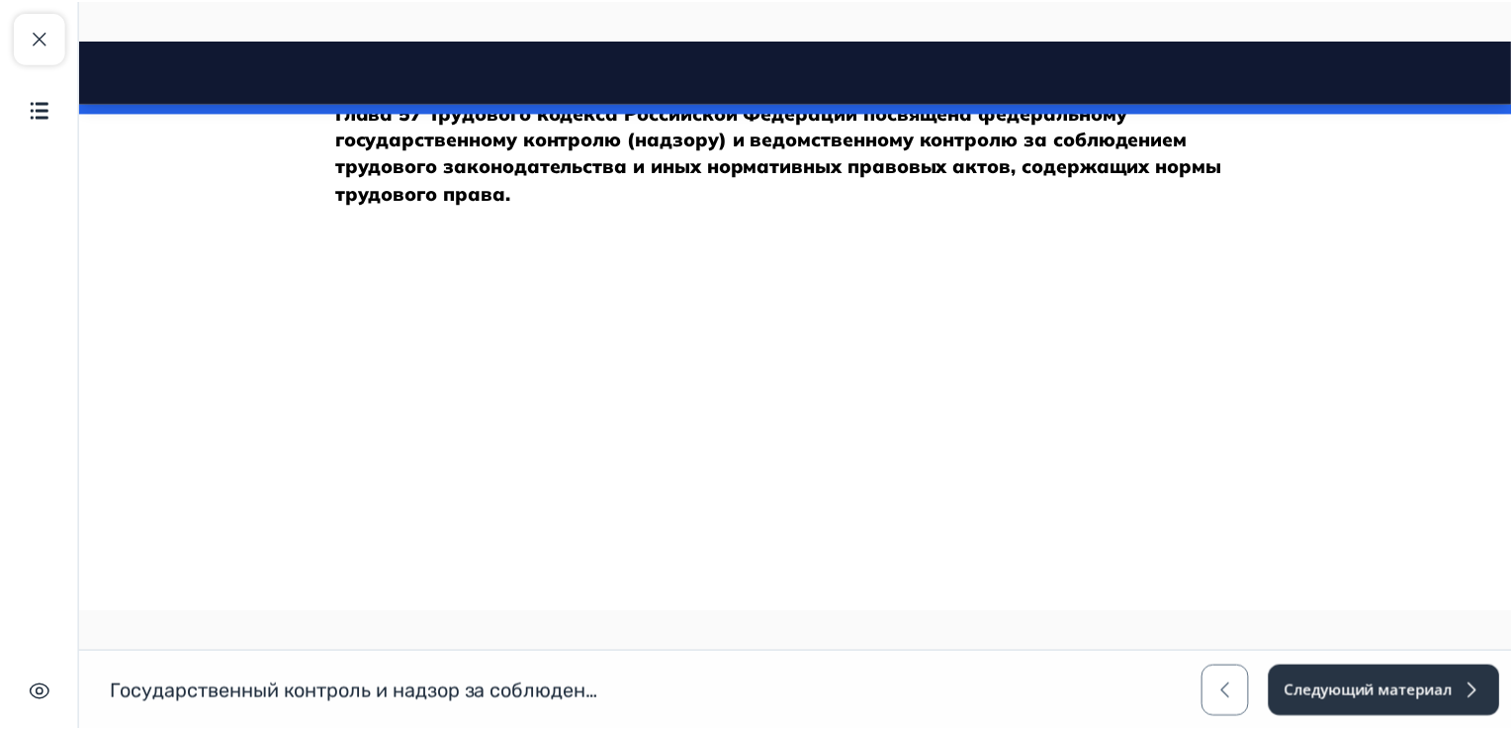
scroll to position [0, 0]
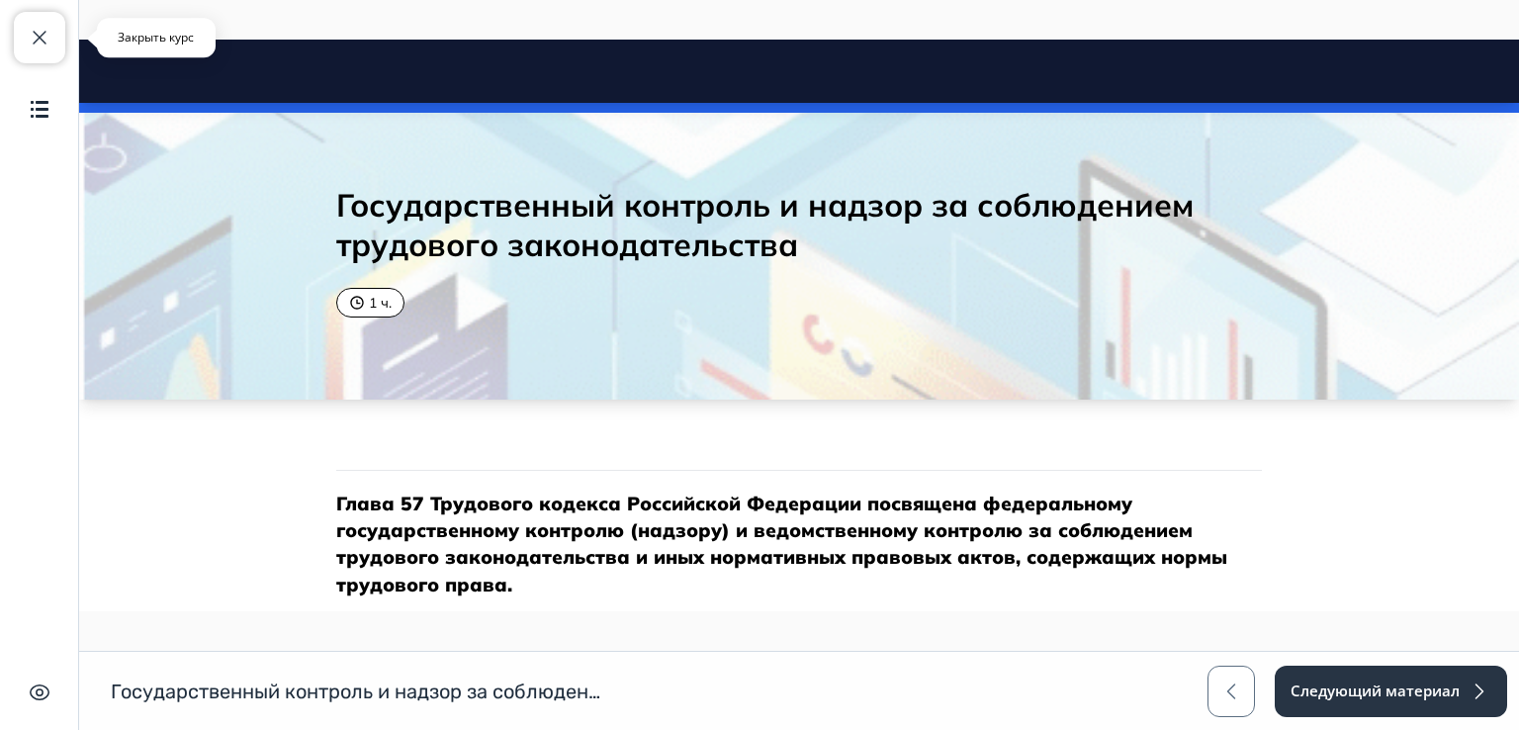
click at [40, 38] on span "button" at bounding box center [40, 38] width 24 height 24
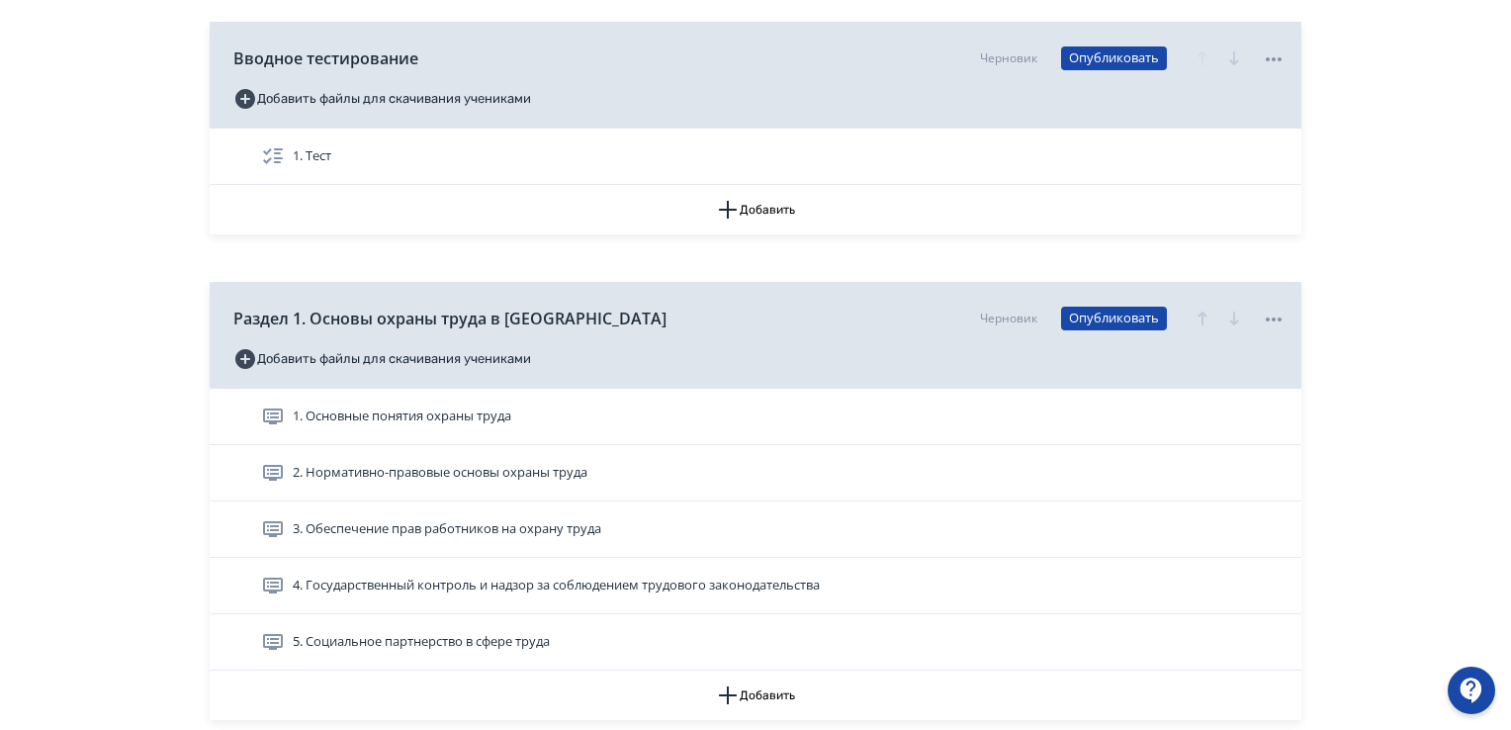
scroll to position [494, 0]
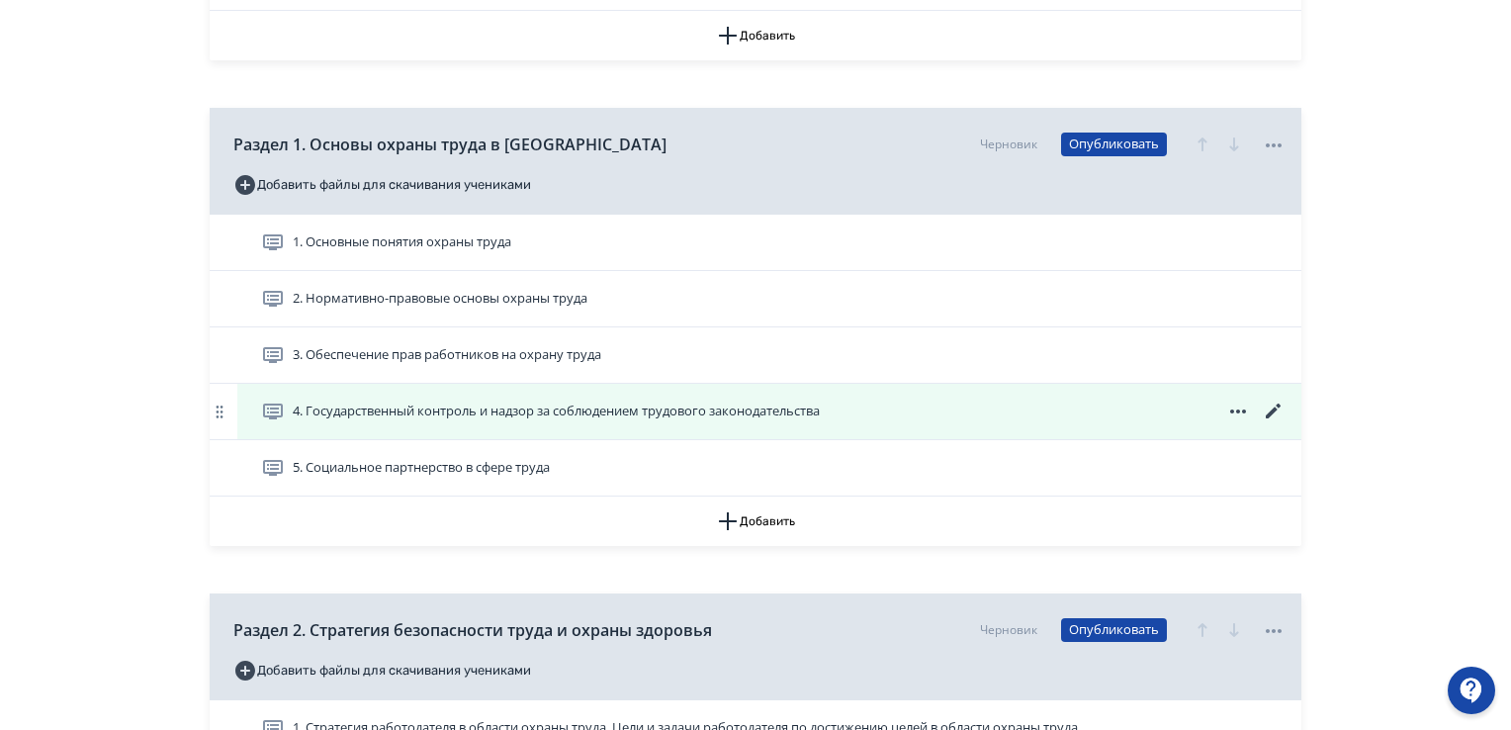
click at [1278, 401] on icon at bounding box center [1274, 411] width 24 height 24
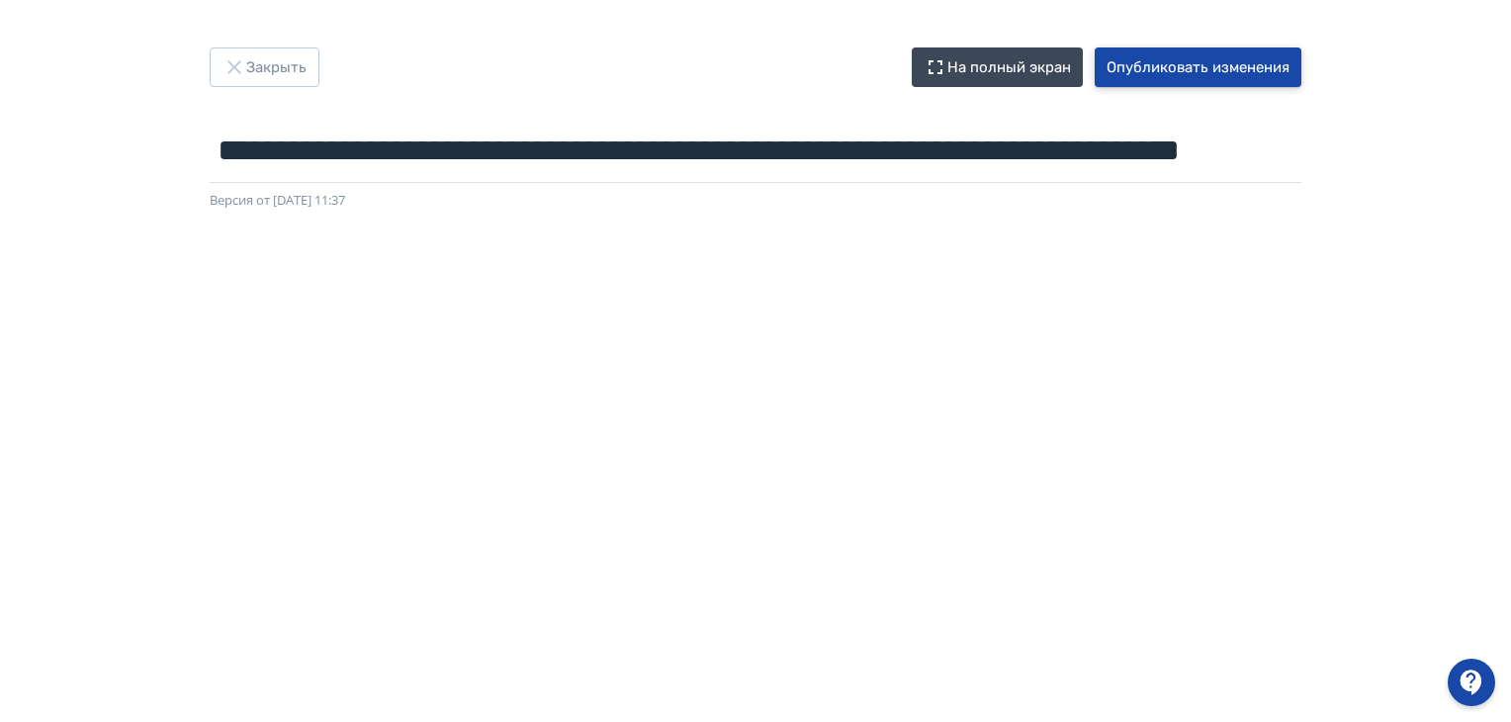
click at [1230, 69] on button "Опубликовать изменения" at bounding box center [1198, 67] width 207 height 40
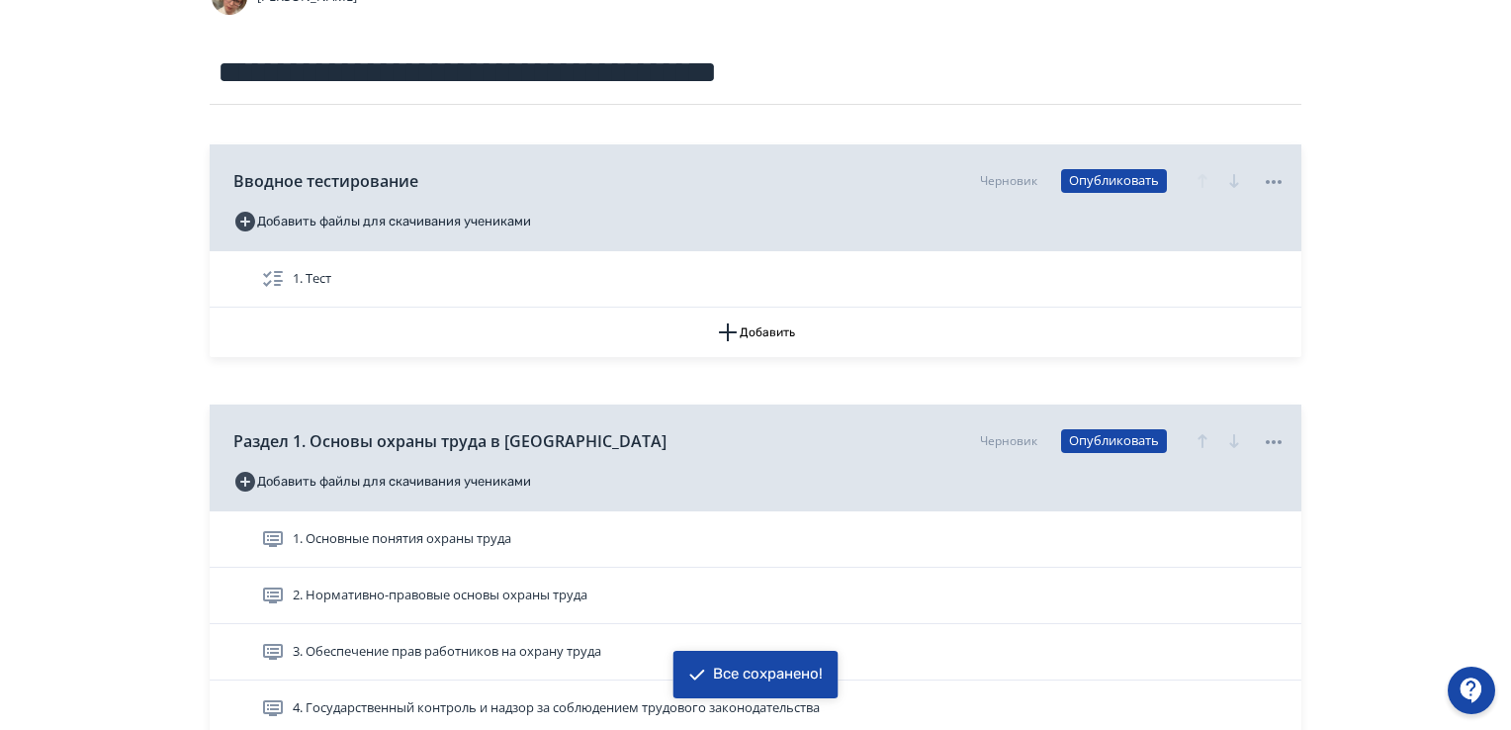
scroll to position [396, 0]
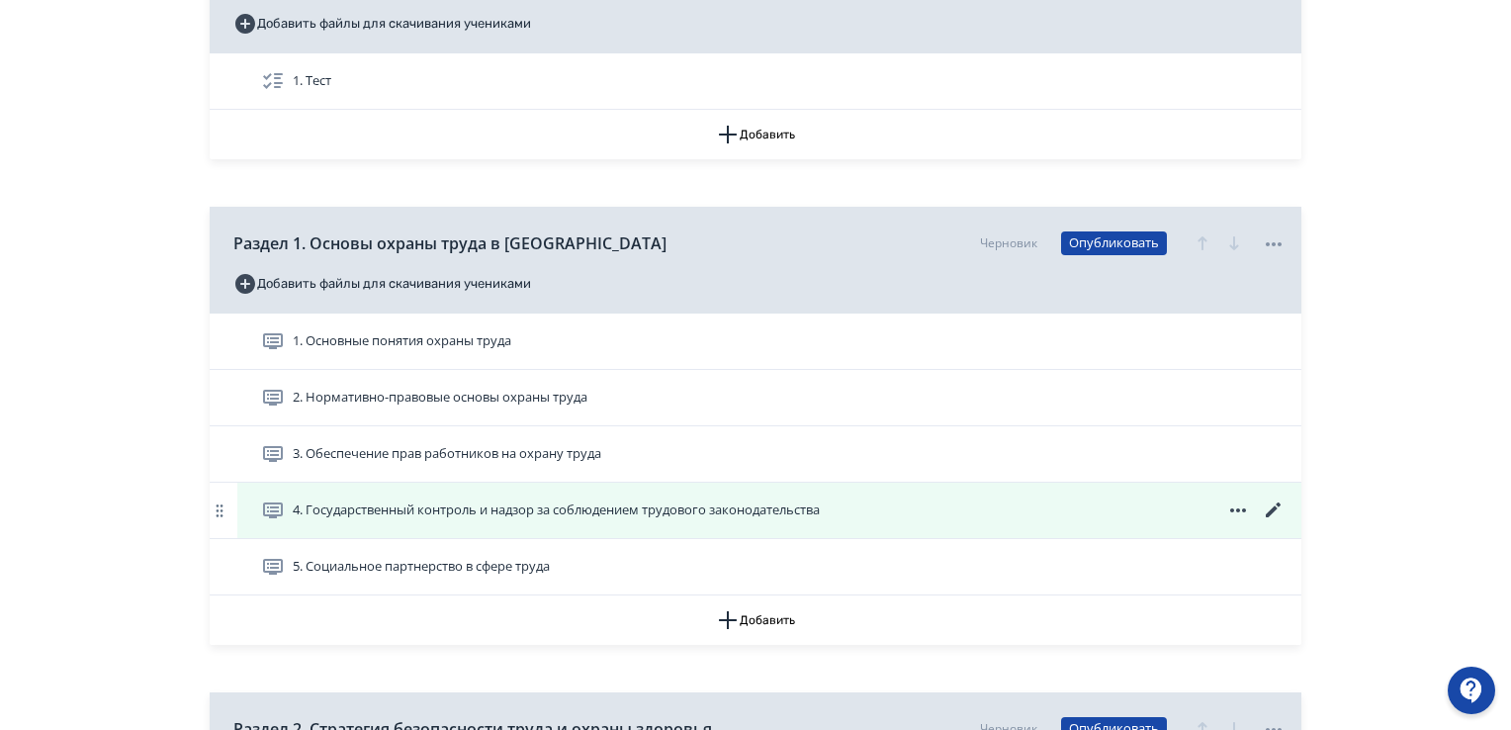
click at [867, 507] on div "4. Государственный контроль и надзор за соблюдением трудового законодательства" at bounding box center [773, 510] width 1024 height 24
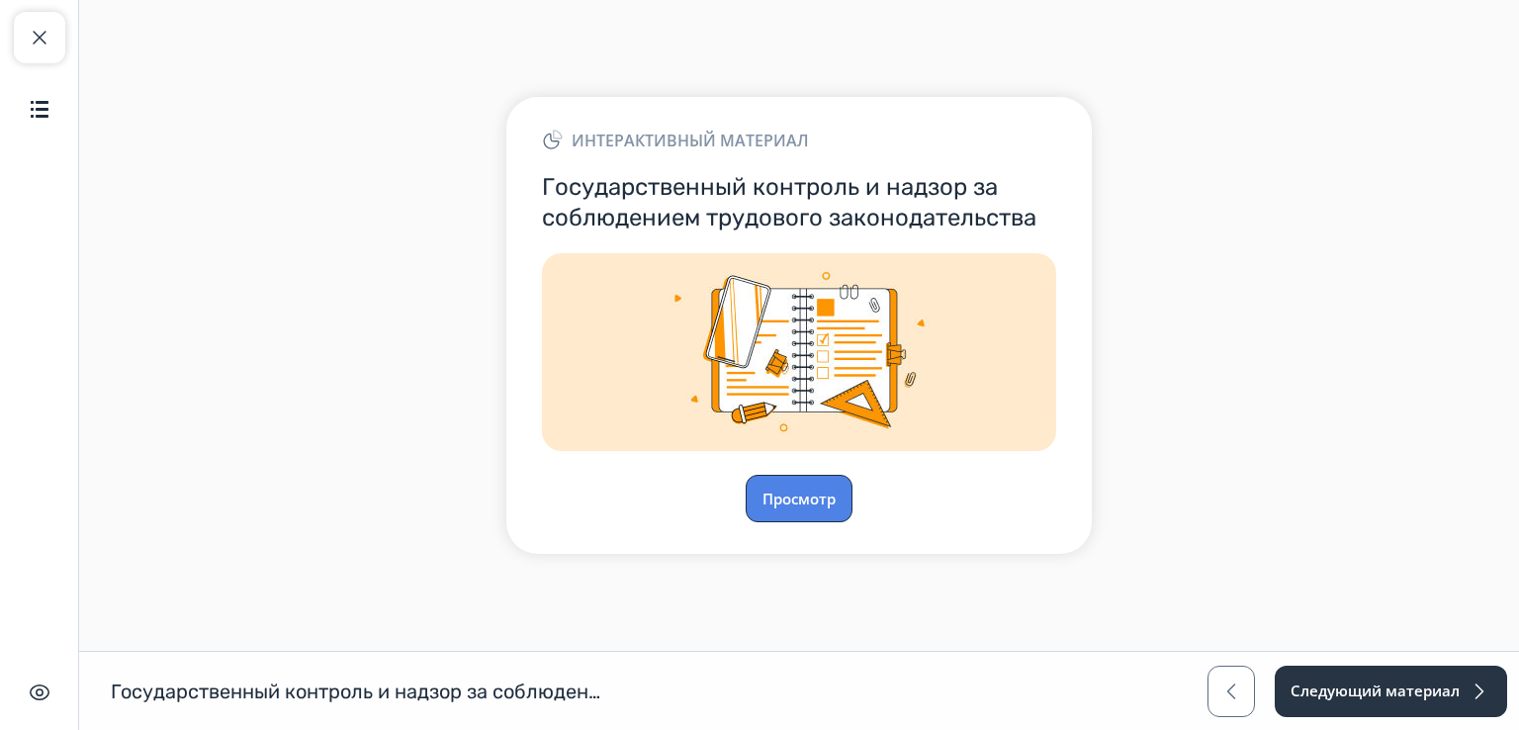
click at [805, 495] on button "Просмотр" at bounding box center [799, 498] width 107 height 47
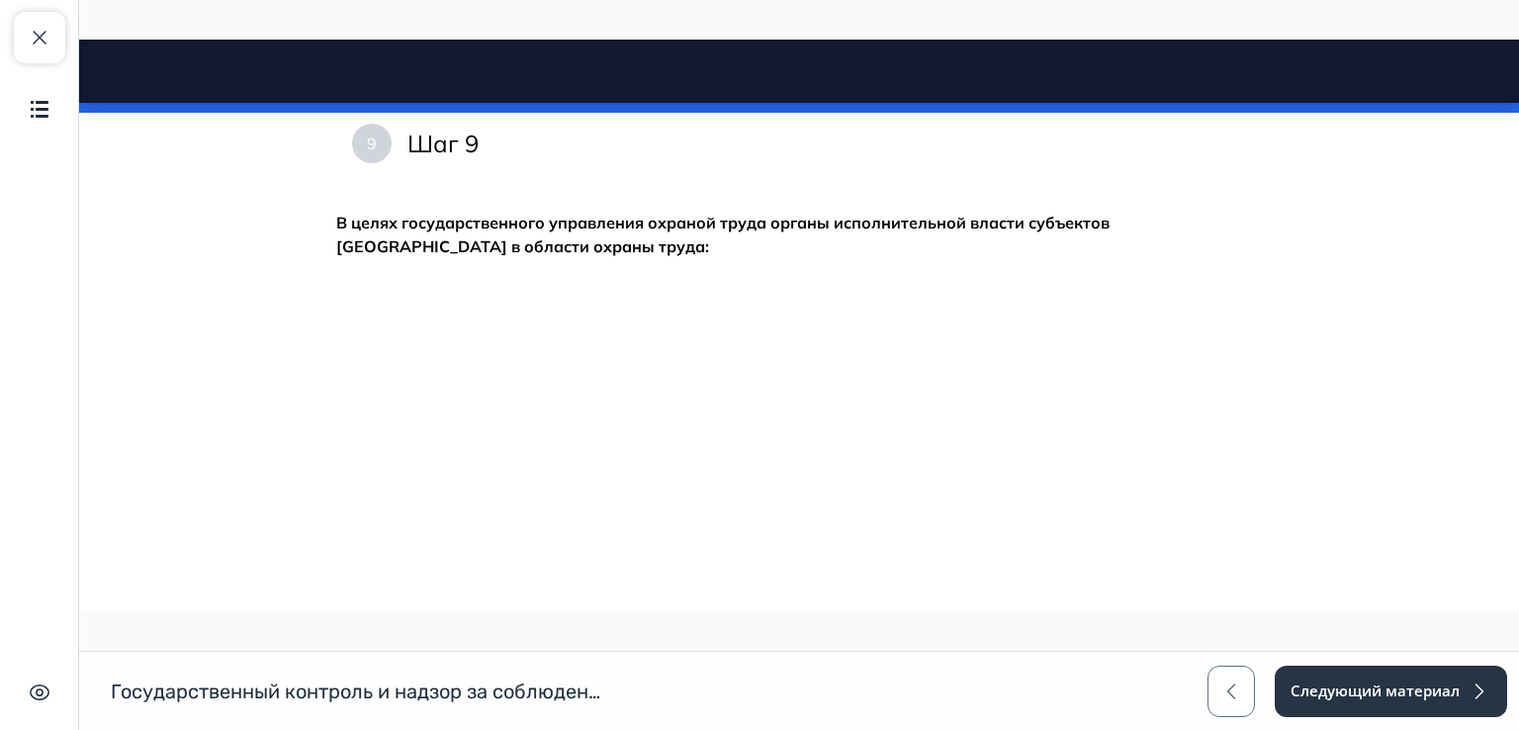
scroll to position [2786, 0]
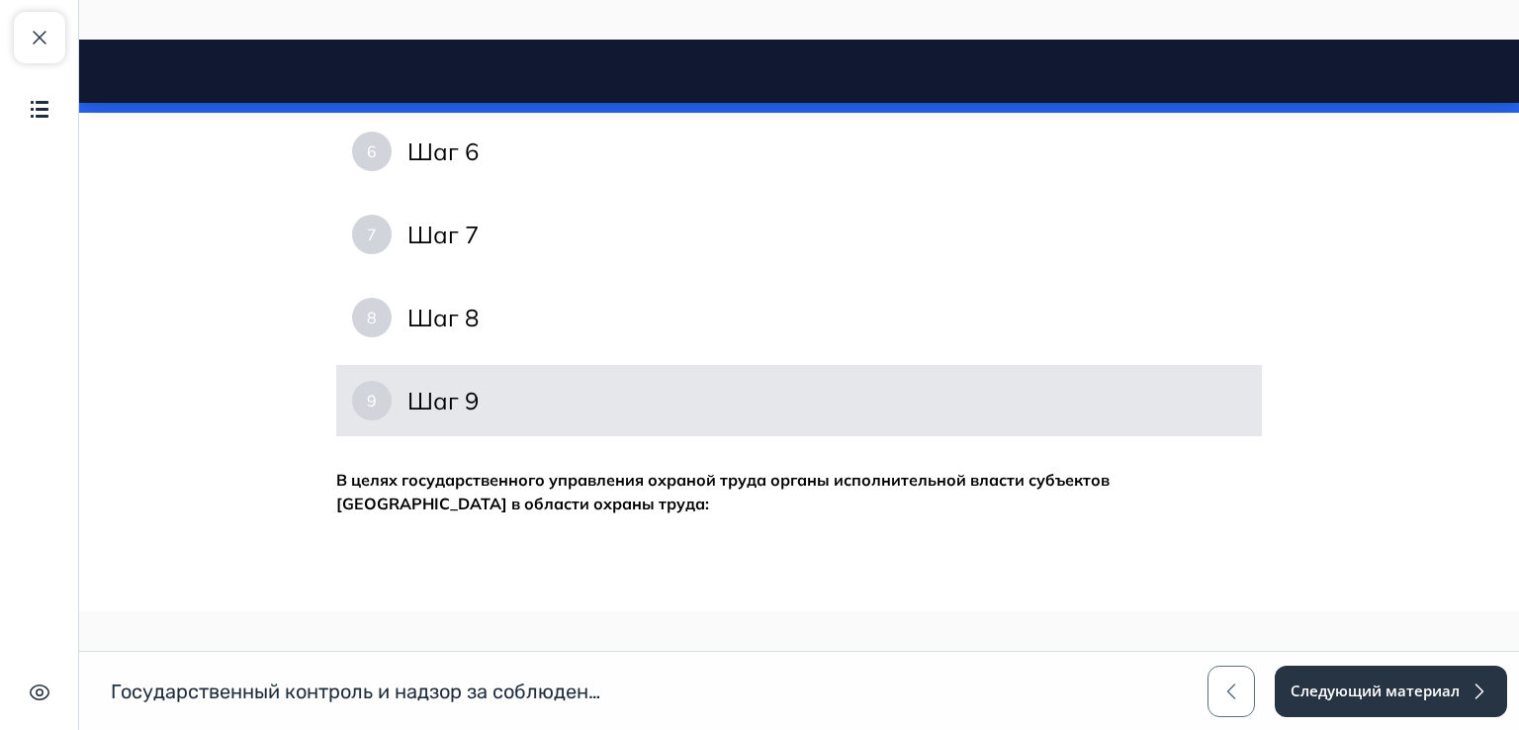
click at [384, 392] on div "9 Шаг 9" at bounding box center [799, 400] width 926 height 71
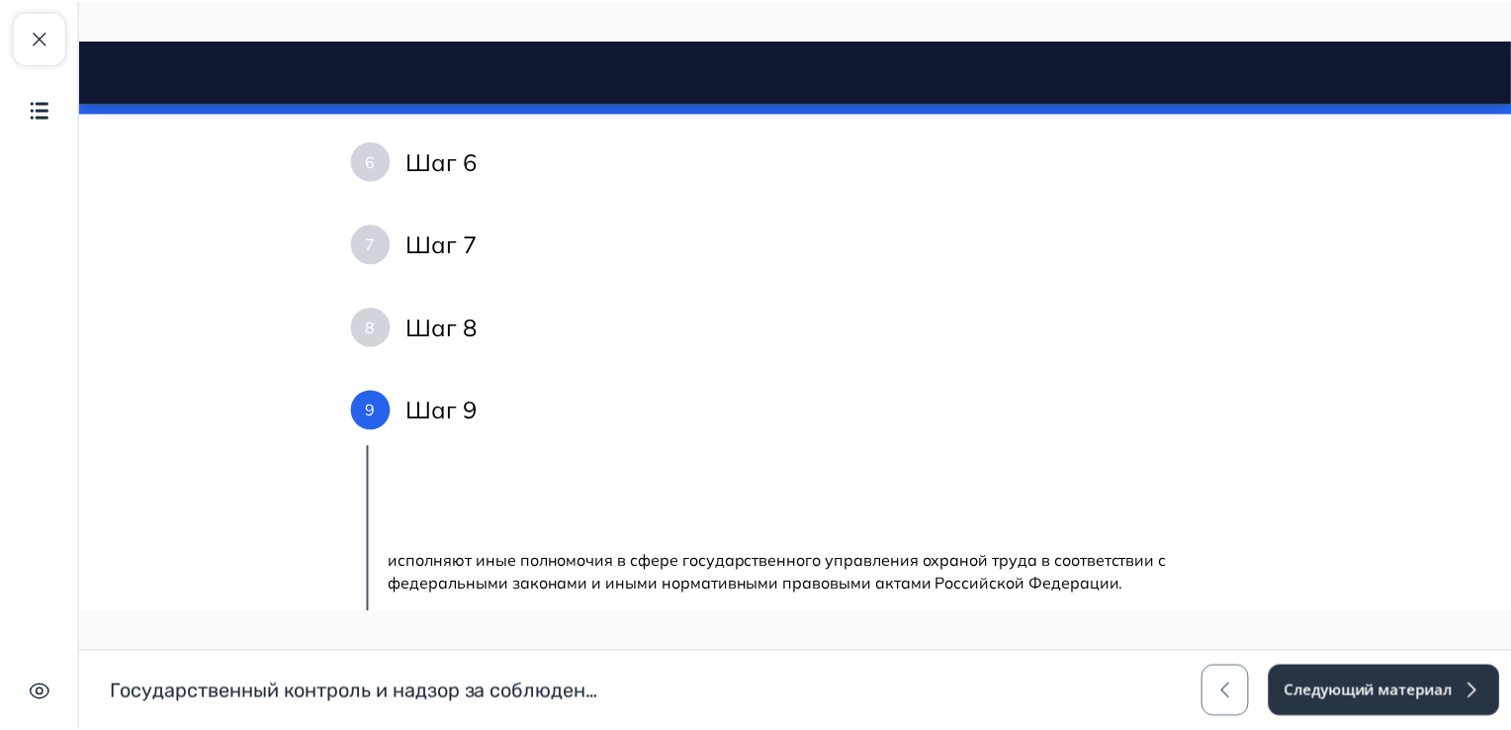
scroll to position [2427, 0]
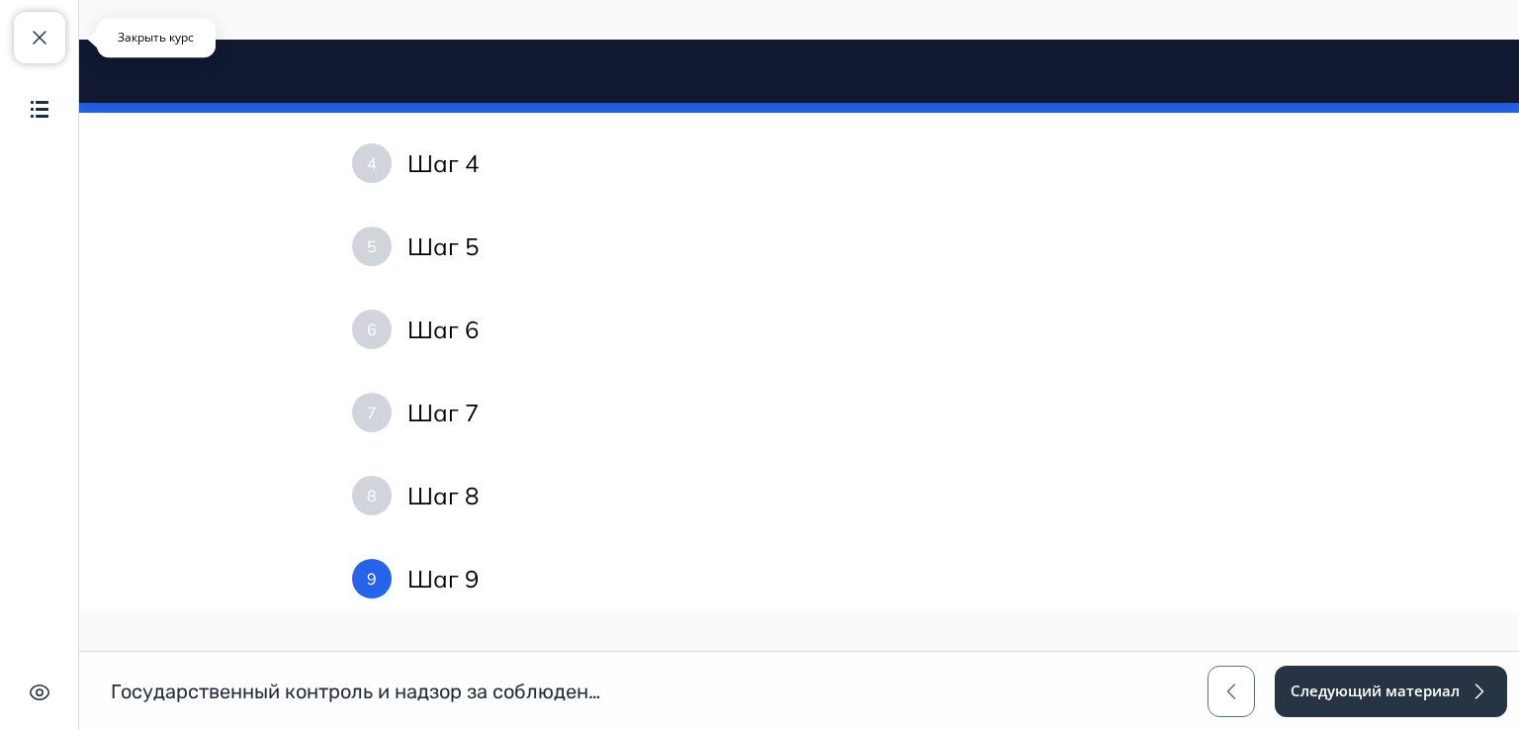
click at [35, 36] on span "button" at bounding box center [40, 38] width 24 height 24
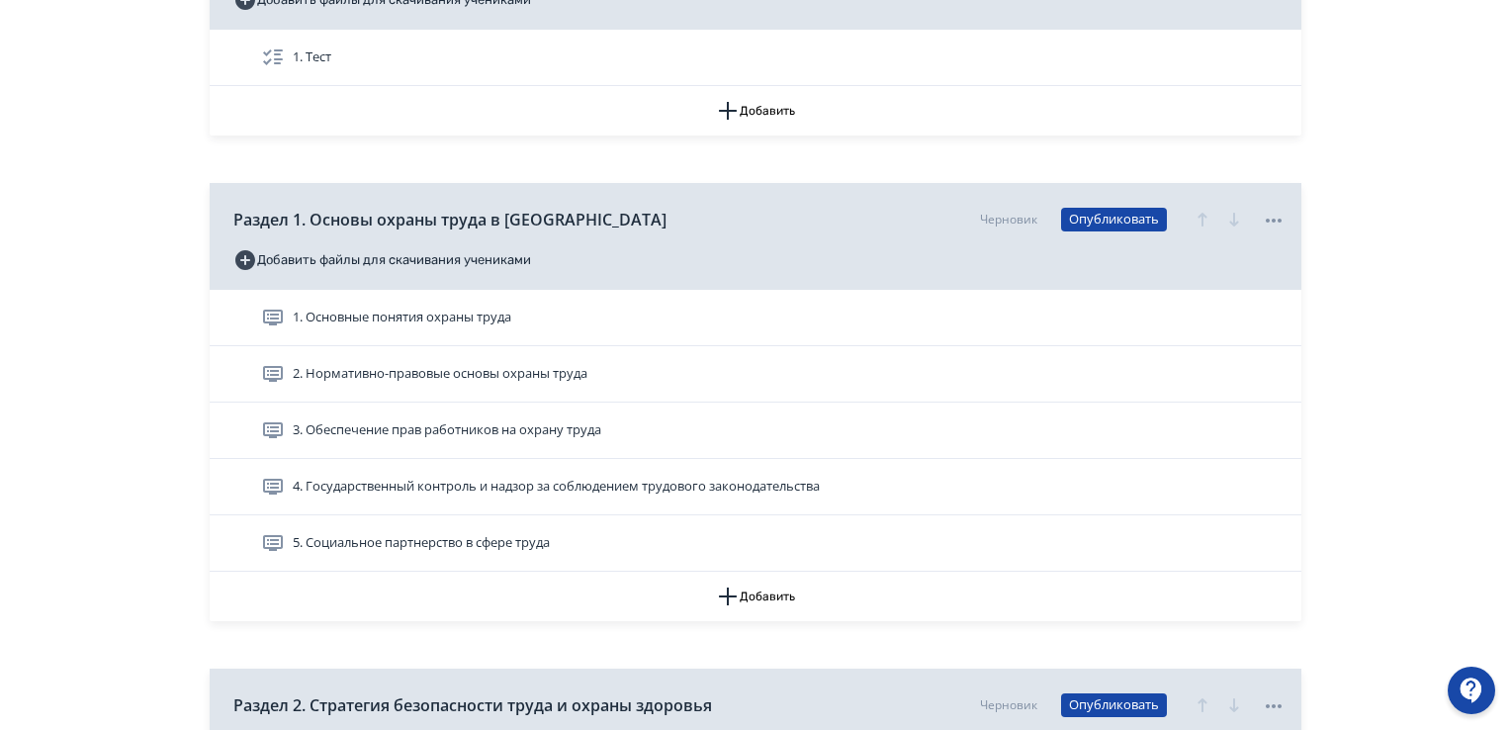
scroll to position [494, 0]
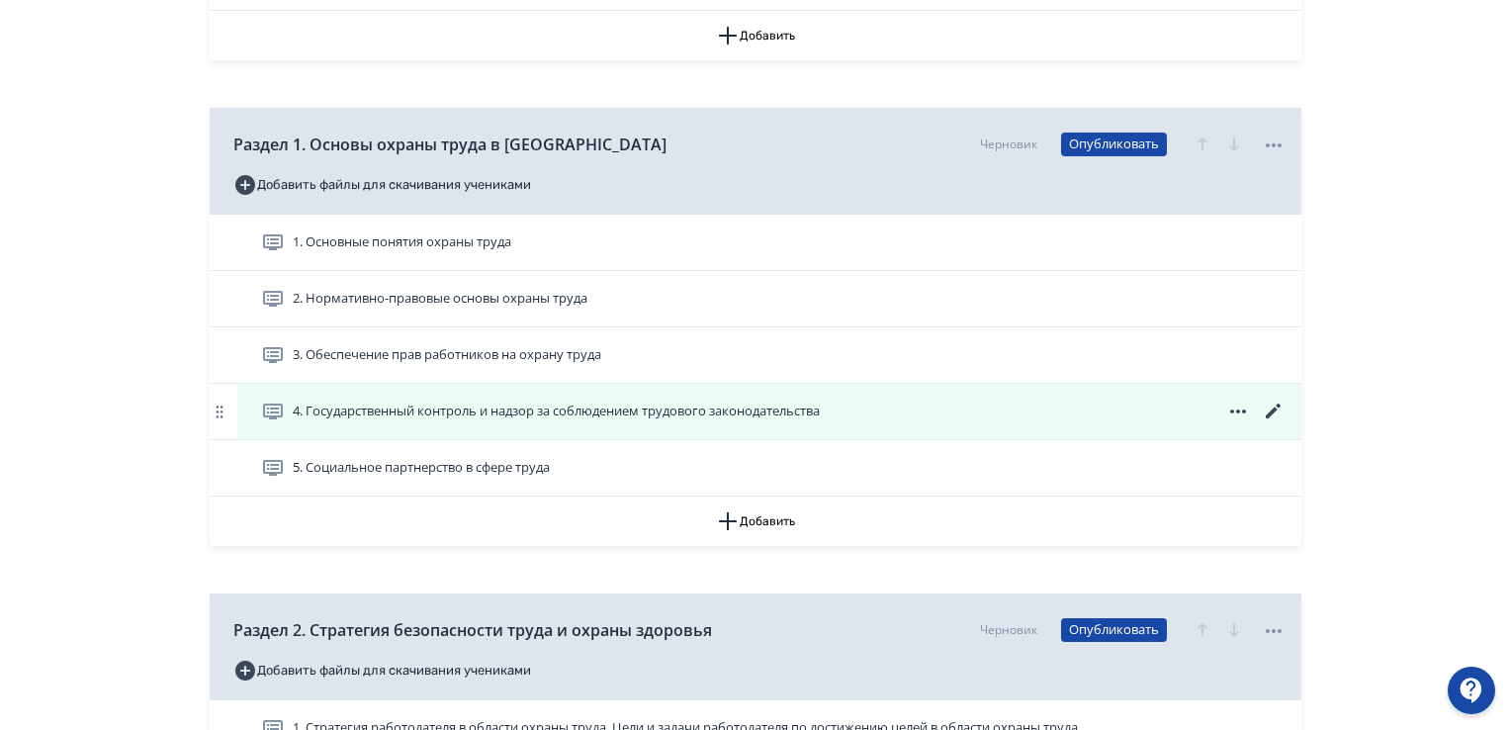
click at [1273, 413] on icon at bounding box center [1274, 411] width 24 height 24
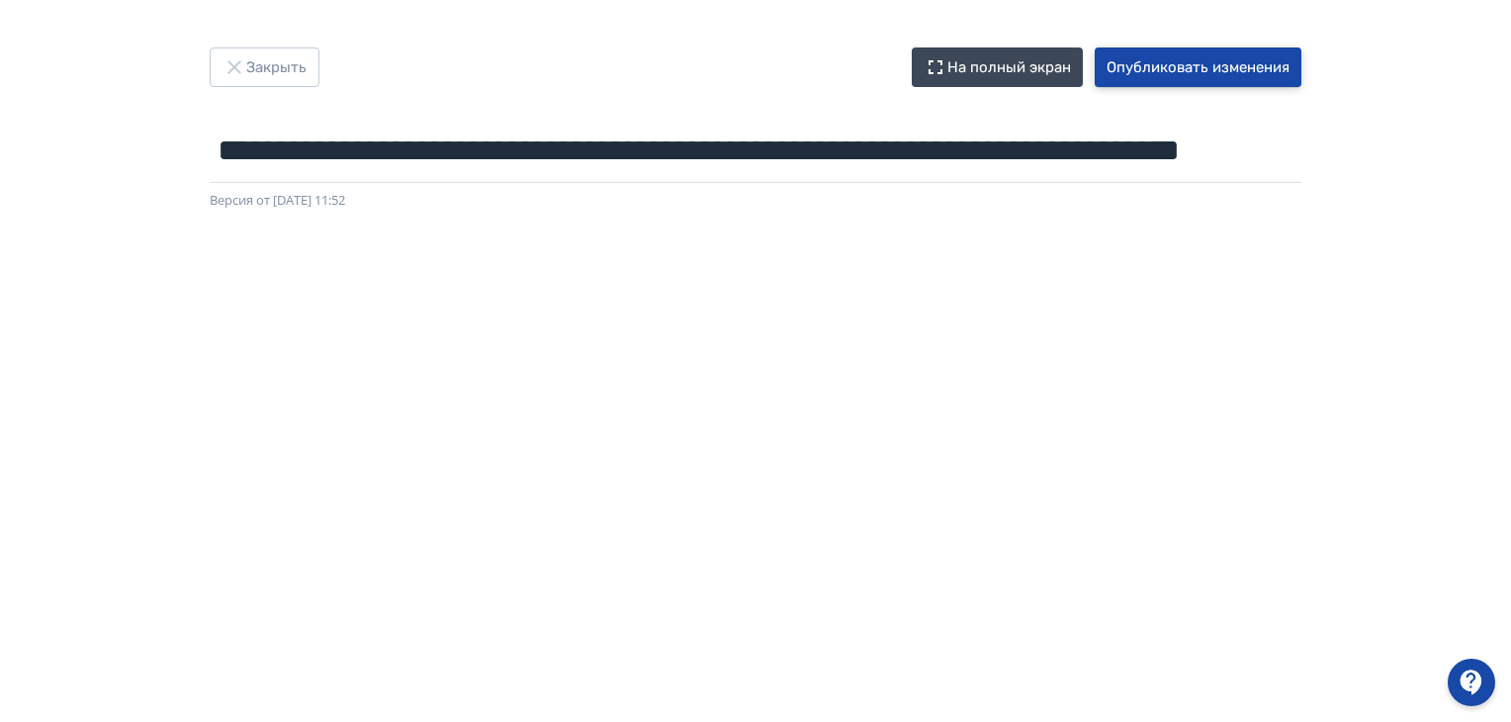
click at [1228, 61] on button "Опубликовать изменения" at bounding box center [1198, 67] width 207 height 40
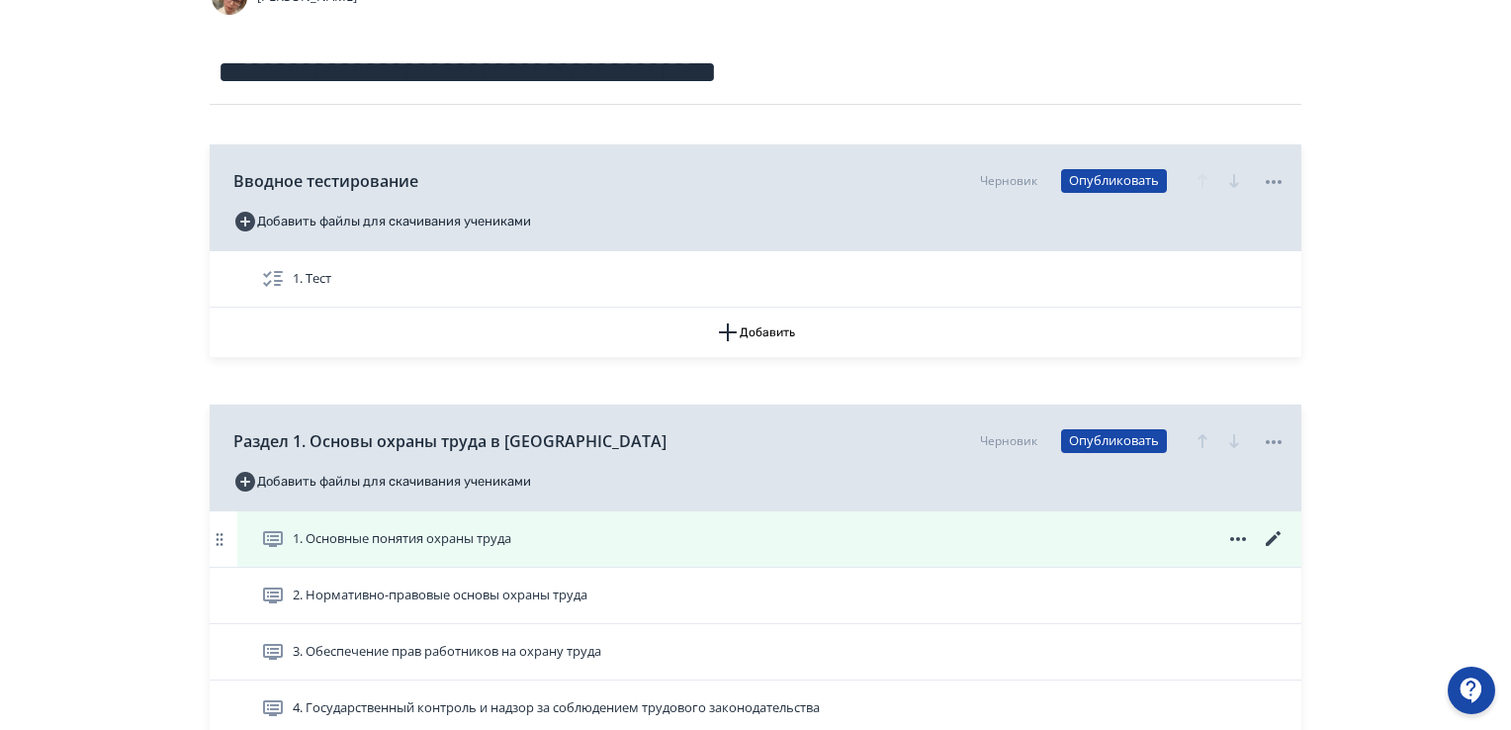
scroll to position [494, 0]
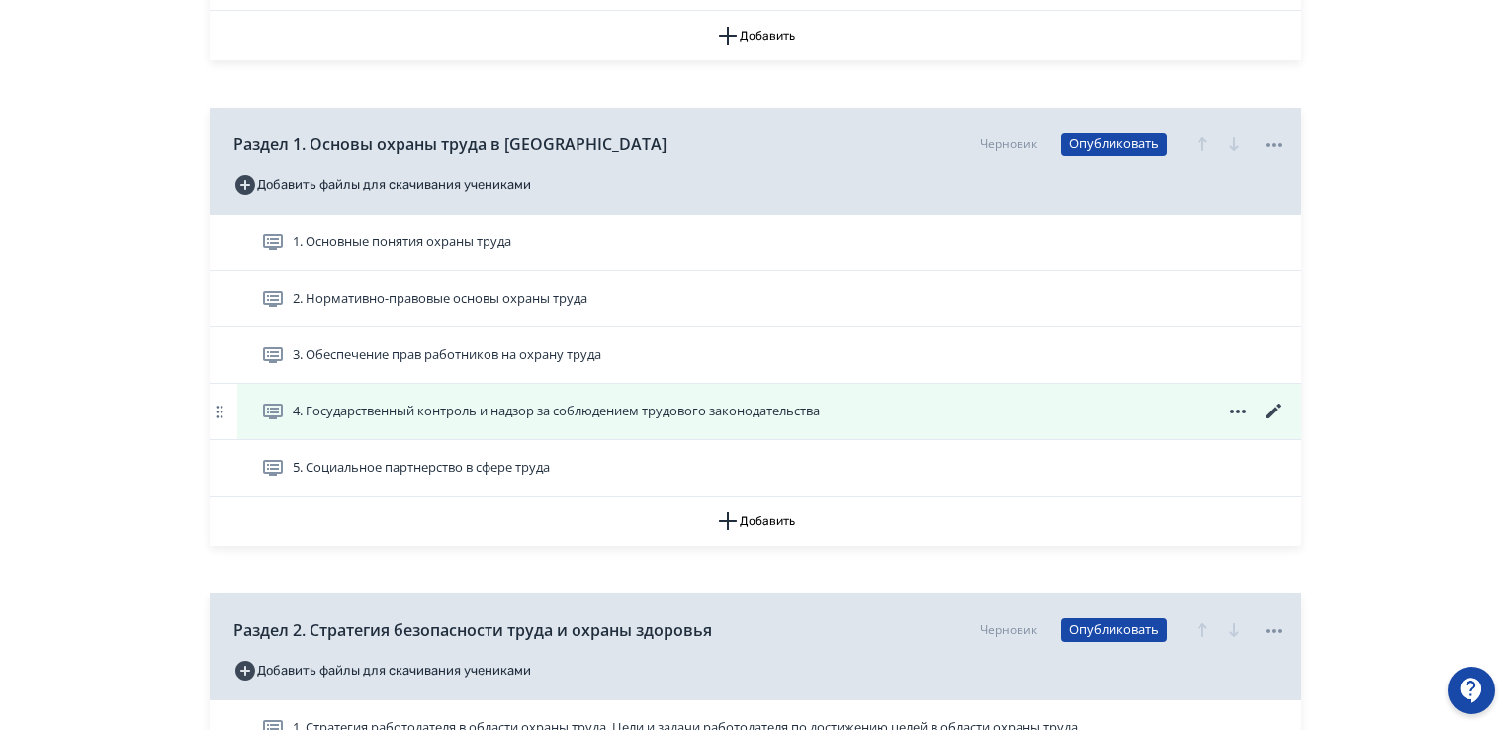
click at [1269, 409] on icon at bounding box center [1274, 411] width 24 height 24
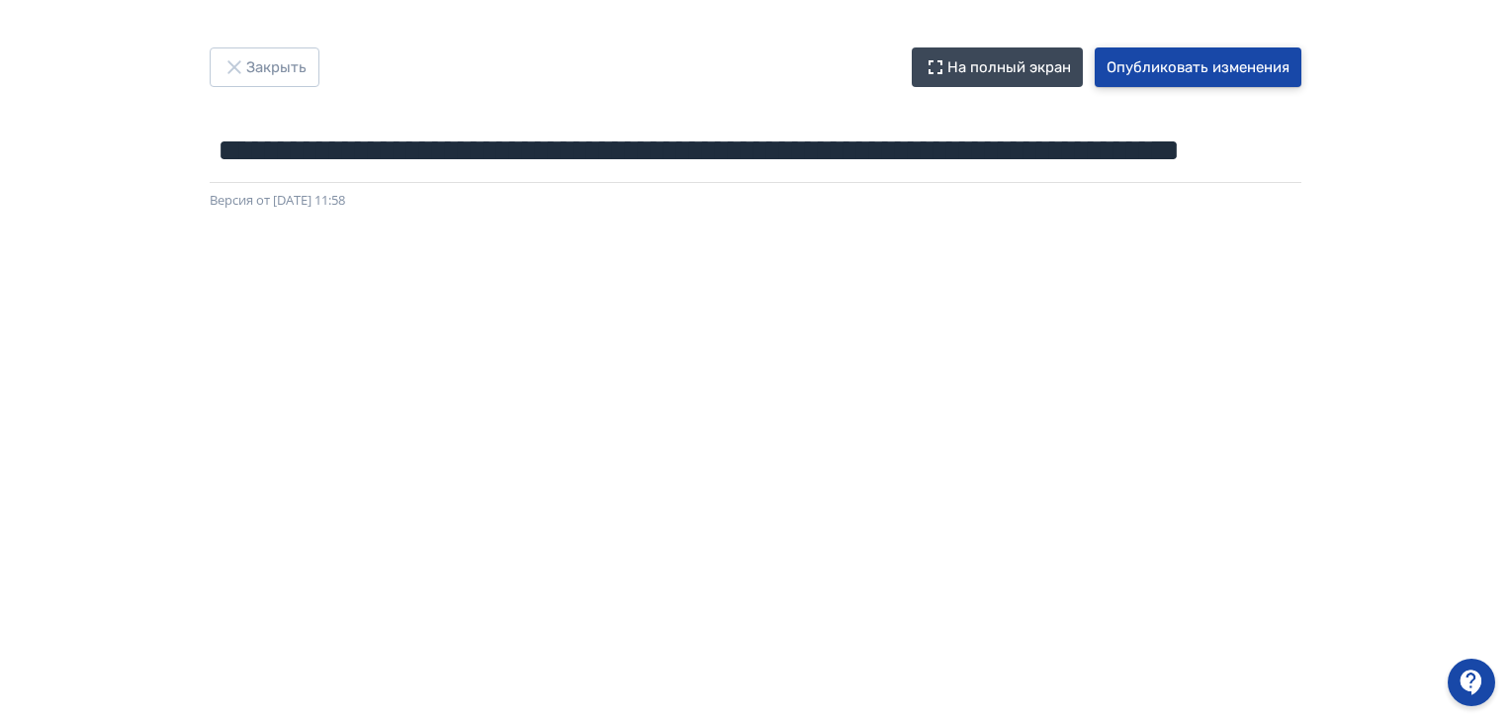
click at [1165, 69] on button "Опубликовать изменения" at bounding box center [1198, 67] width 207 height 40
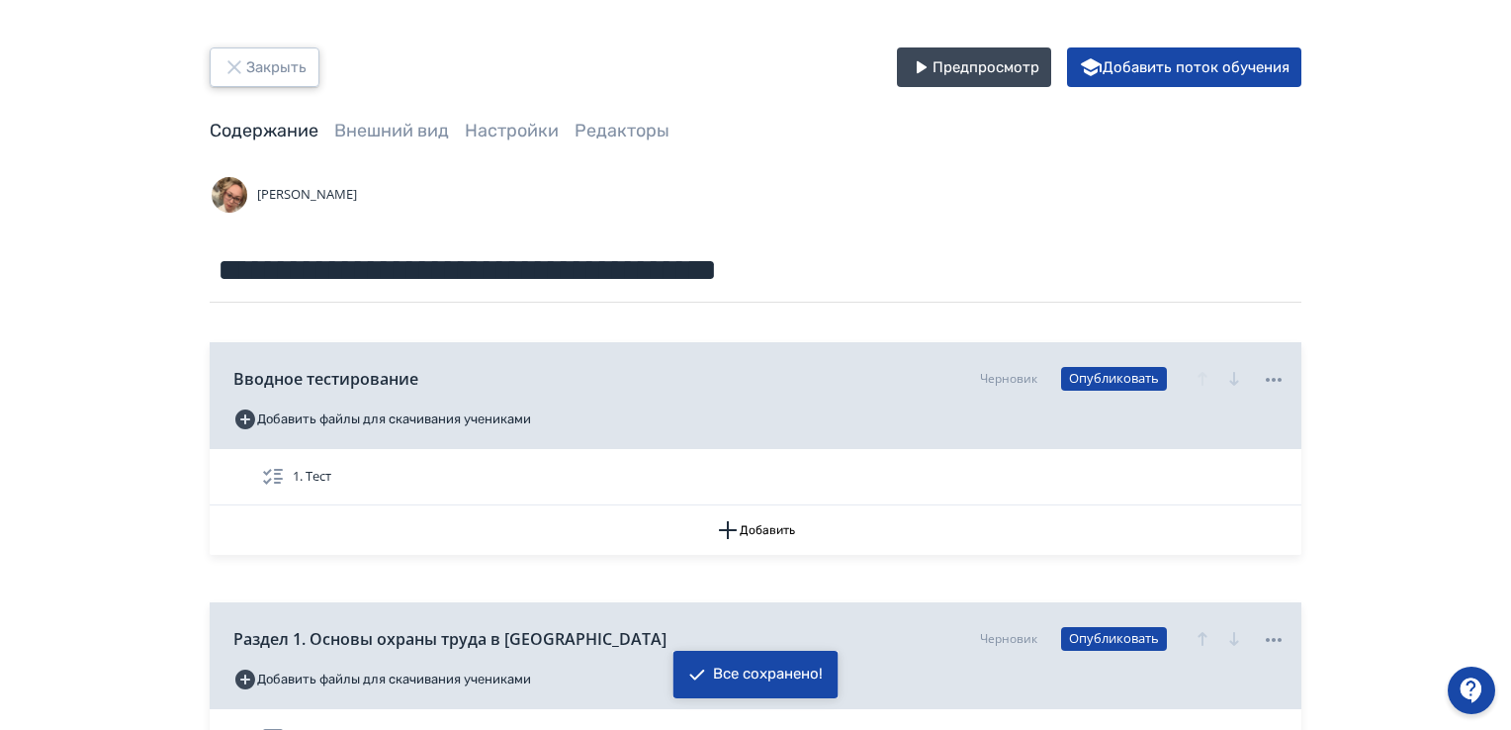
click at [279, 59] on button "Закрыть" at bounding box center [265, 67] width 110 height 40
